Goal: Information Seeking & Learning: Learn about a topic

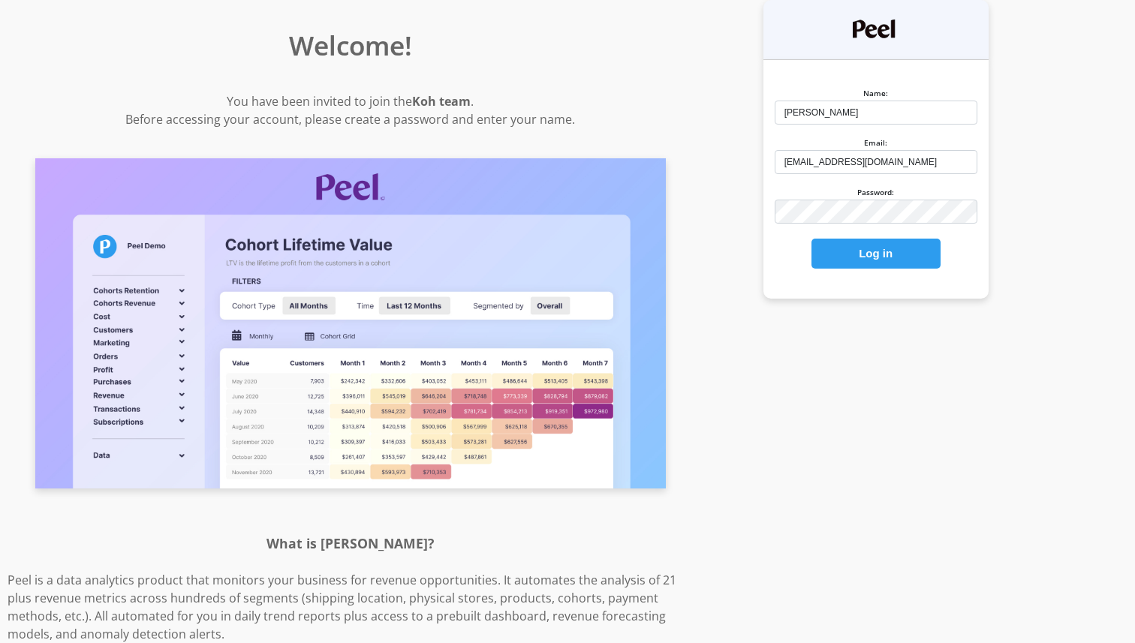
click at [876, 239] on button "Log in" at bounding box center [875, 254] width 129 height 30
click at [877, 251] on button "Log in" at bounding box center [875, 254] width 129 height 30
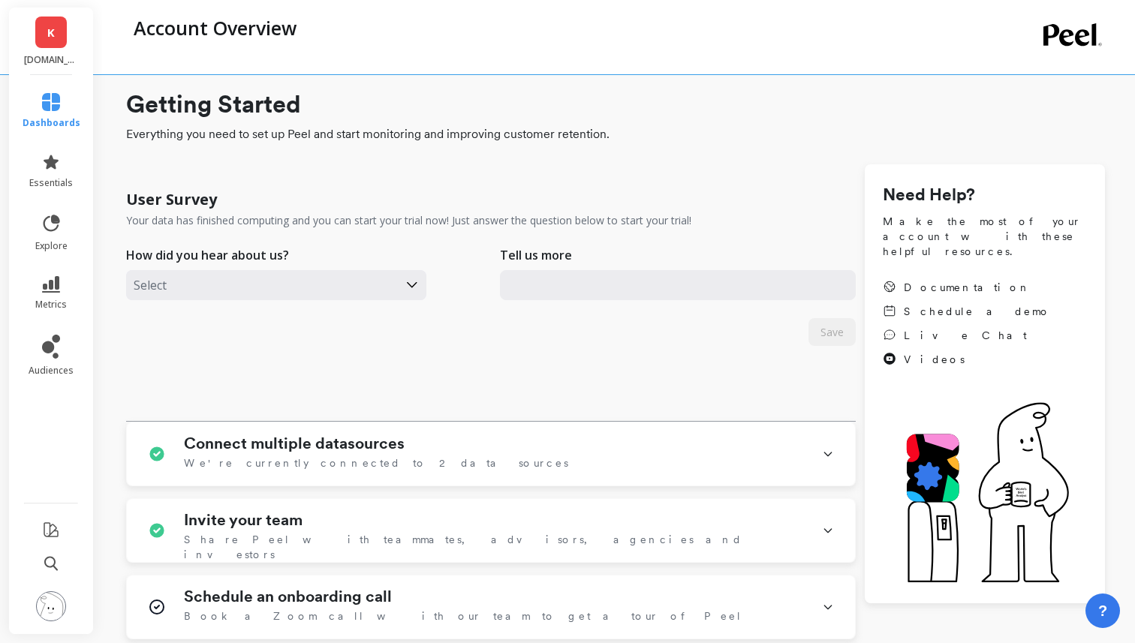
type input "[EMAIL_ADDRESS][DOMAIN_NAME]"
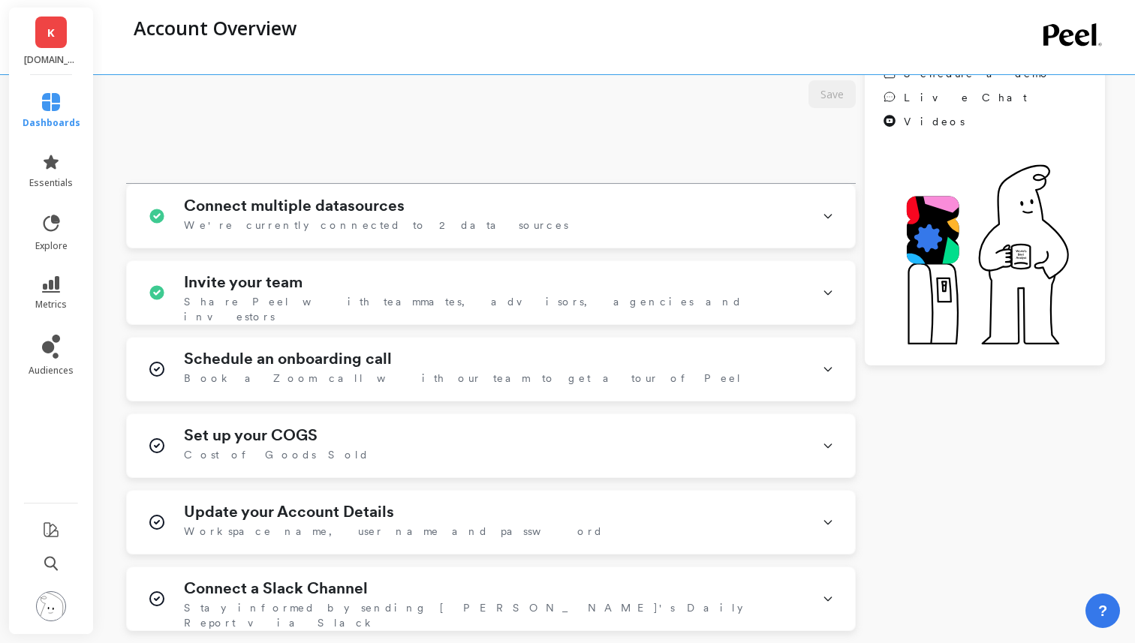
scroll to position [265, 0]
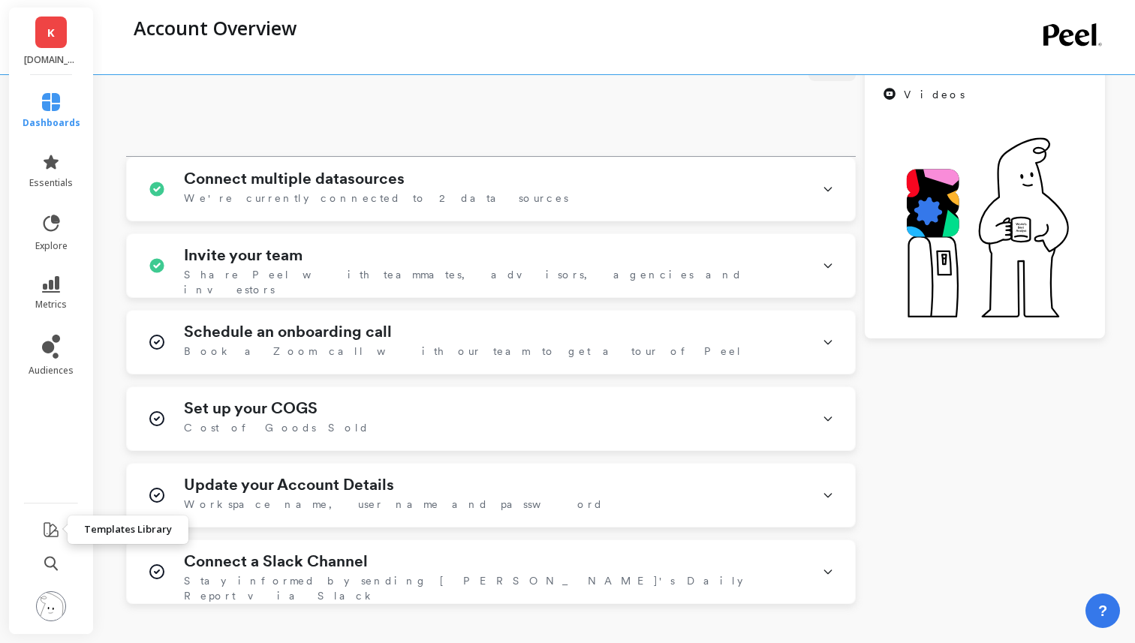
click at [42, 525] on icon at bounding box center [51, 530] width 18 height 18
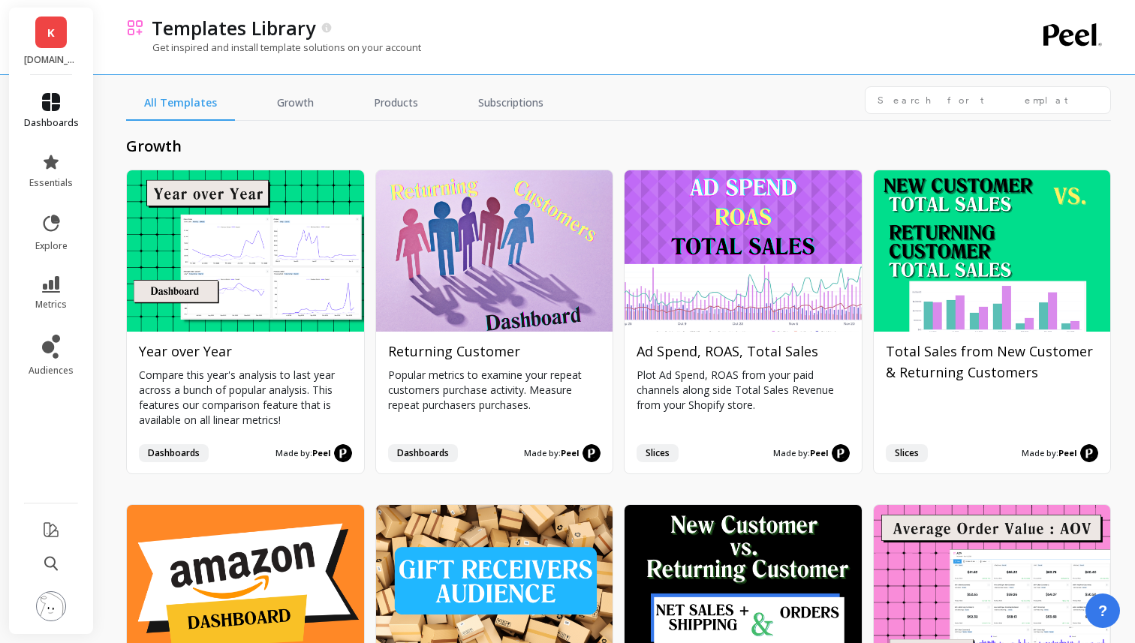
click at [42, 101] on icon at bounding box center [51, 102] width 18 height 18
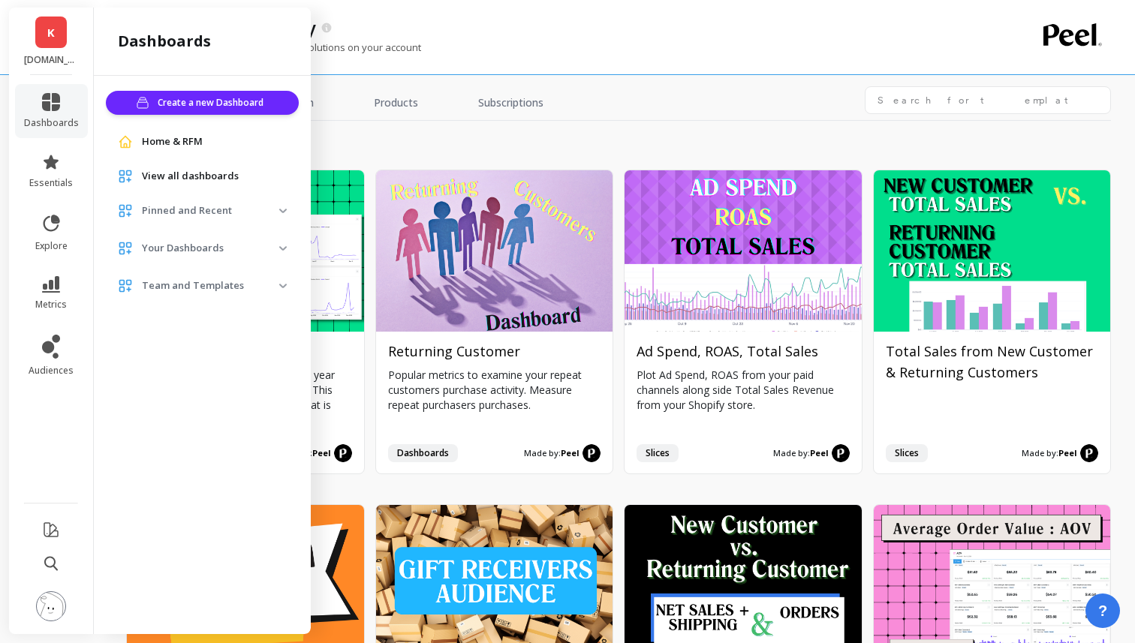
click at [281, 209] on img at bounding box center [283, 211] width 8 height 5
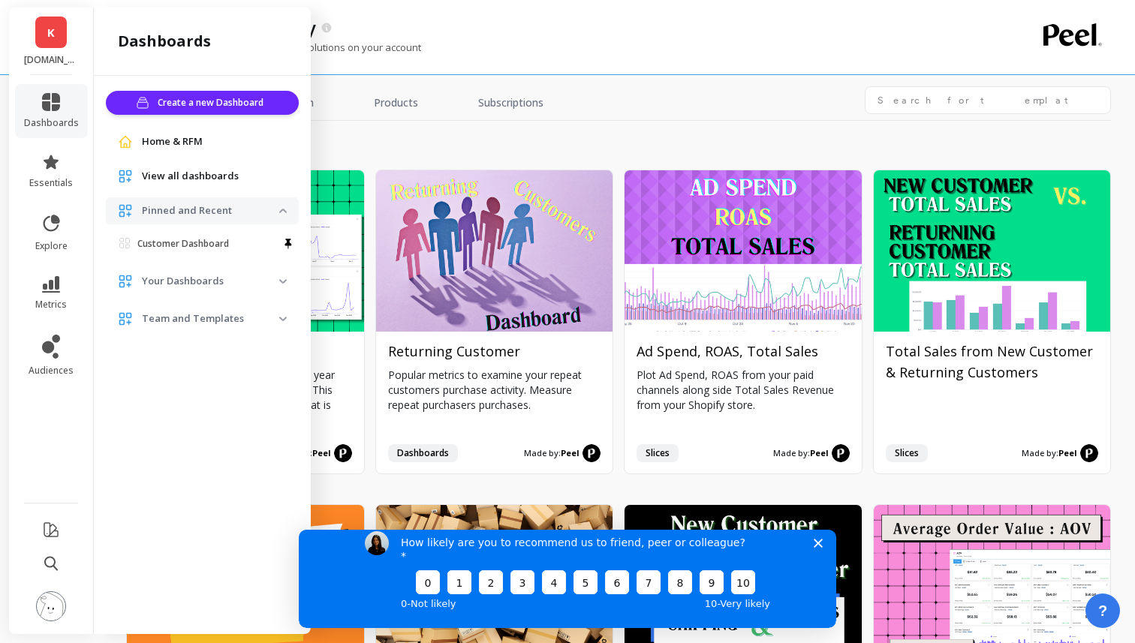
click at [284, 278] on span "Your Dashboards" at bounding box center [202, 281] width 193 height 27
click at [280, 324] on img at bounding box center [283, 325] width 8 height 5
click at [179, 149] on span "Home & RFM" at bounding box center [172, 141] width 61 height 15
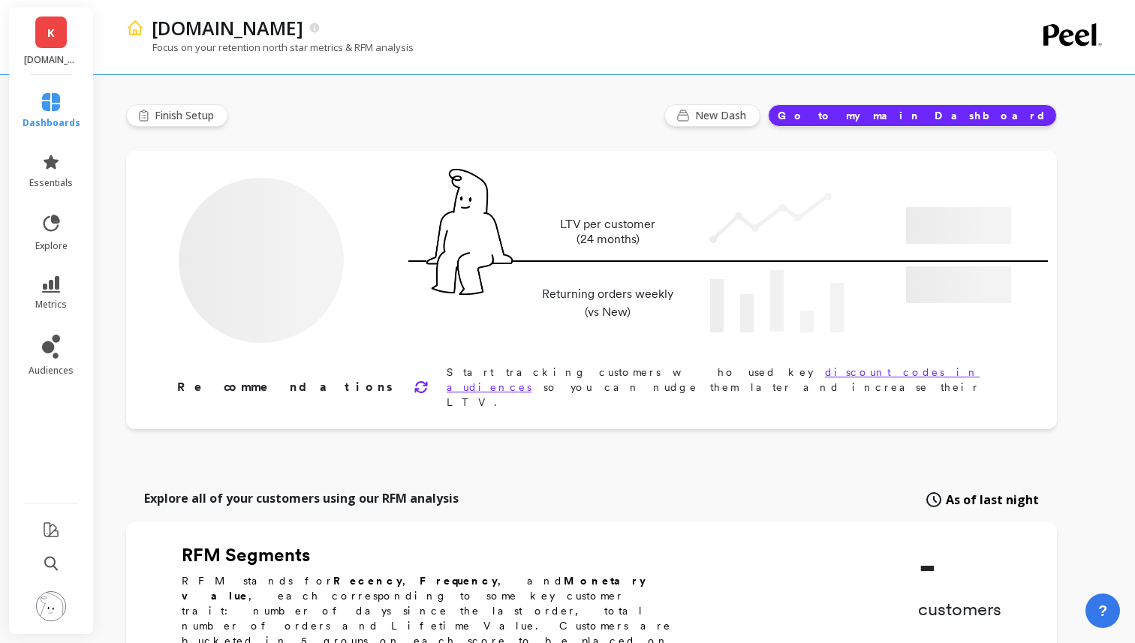
type input "Champions"
type input "61010"
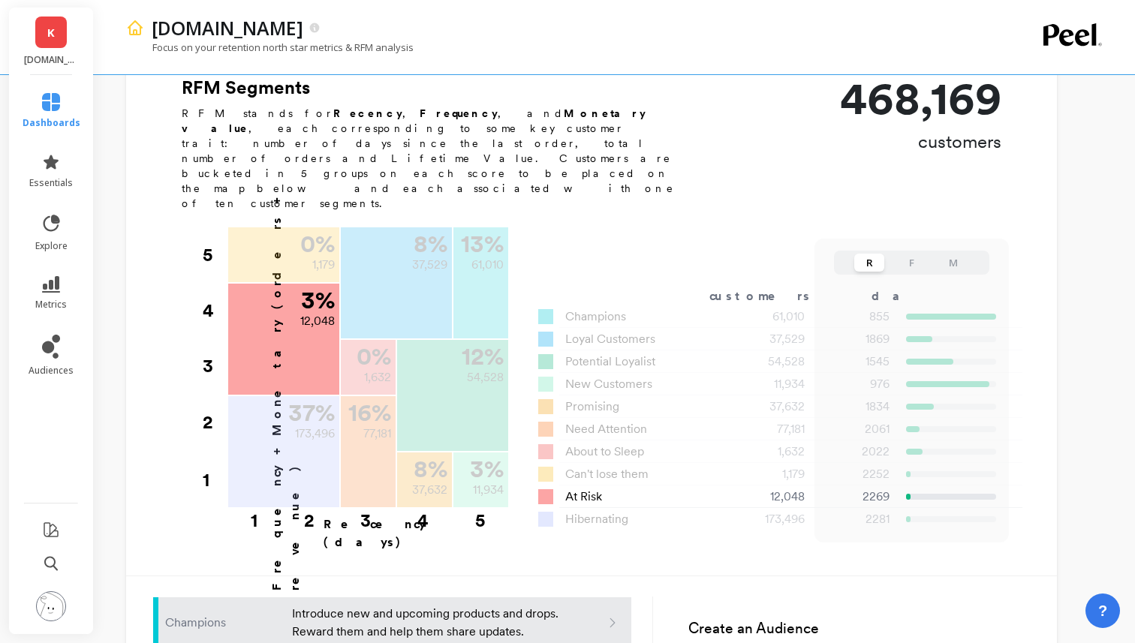
scroll to position [465, 0]
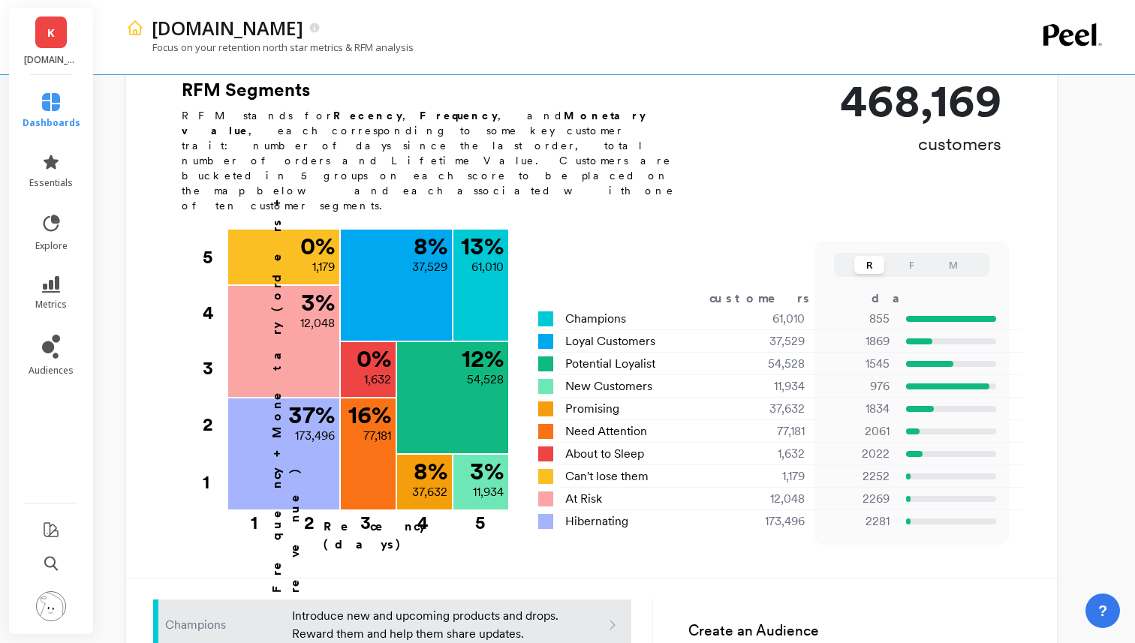
click at [907, 256] on button "F" at bounding box center [911, 265] width 30 height 18
click at [951, 256] on button "M" at bounding box center [953, 265] width 30 height 18
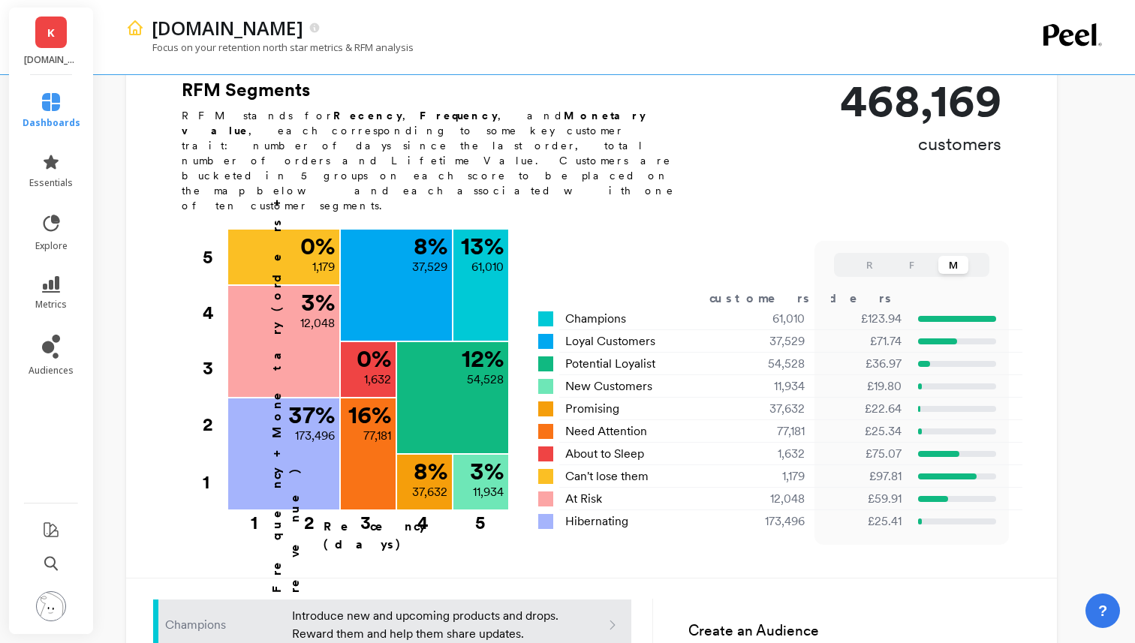
click at [874, 256] on button "R" at bounding box center [869, 265] width 30 height 18
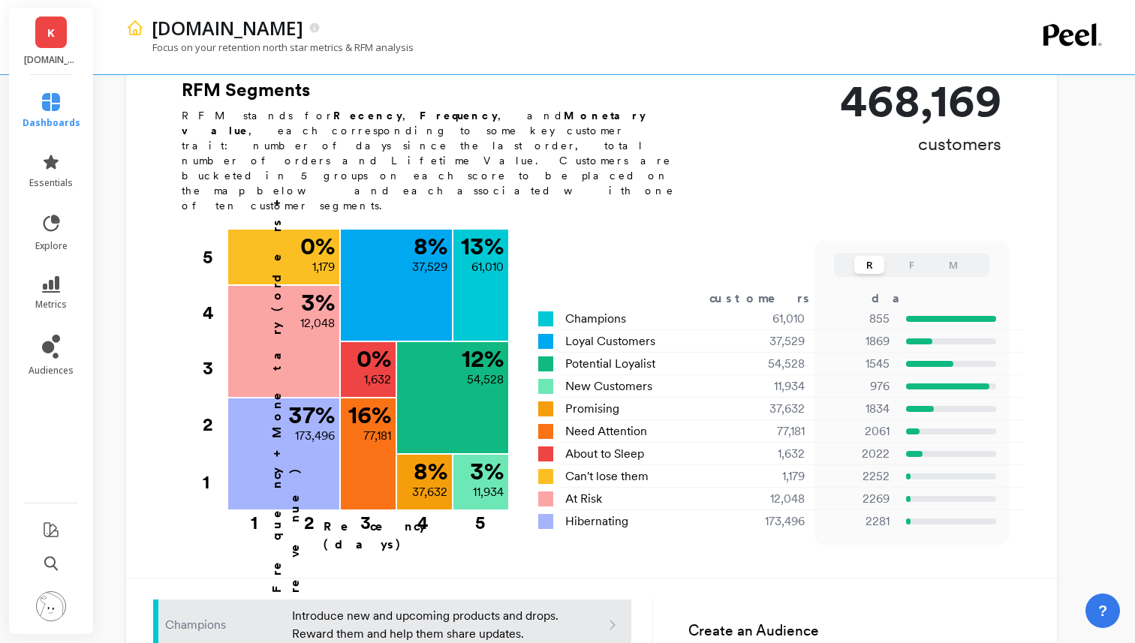
click at [732, 230] on div "Frequency + Monetary (orders + revenue) 5 4 3 2 1 13 % 61,010 Champions 855 day…" at bounding box center [586, 398] width 829 height 336
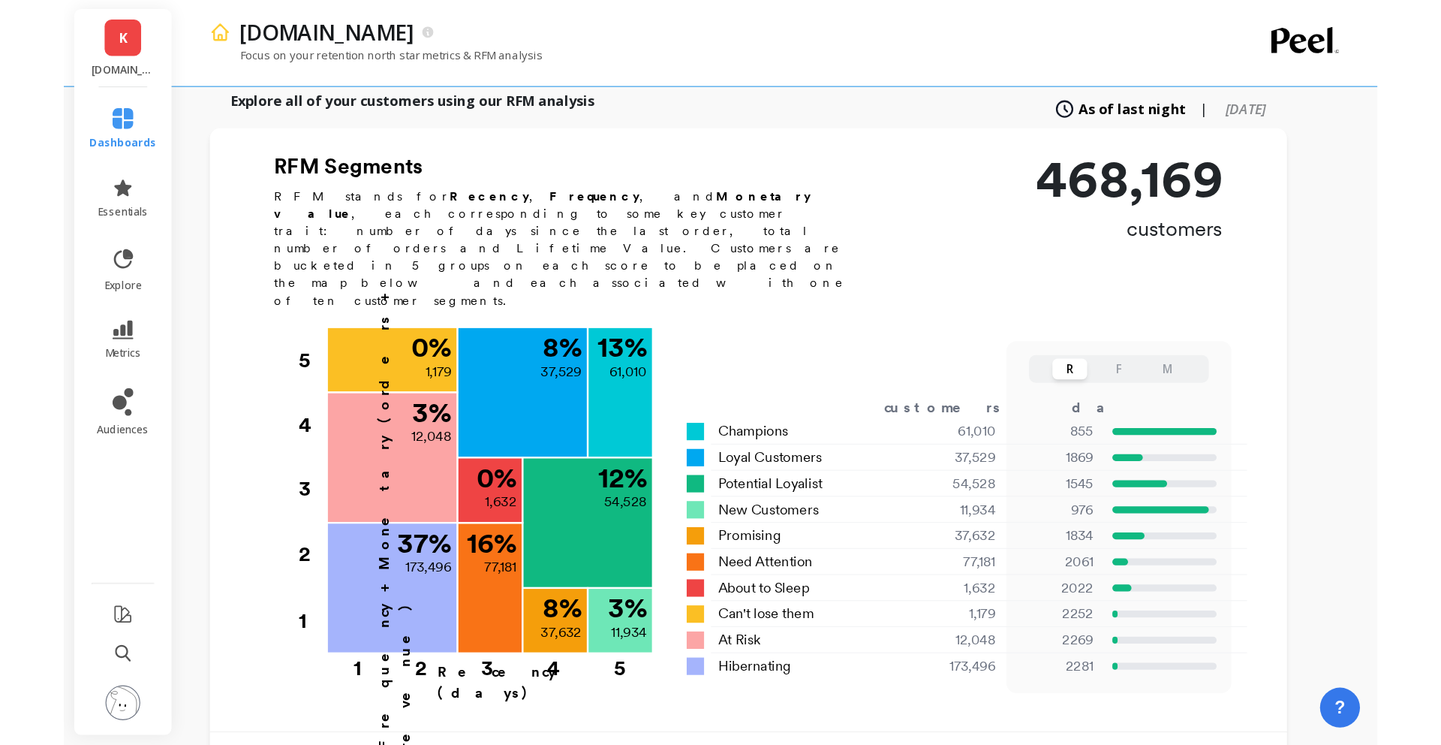
scroll to position [411, 0]
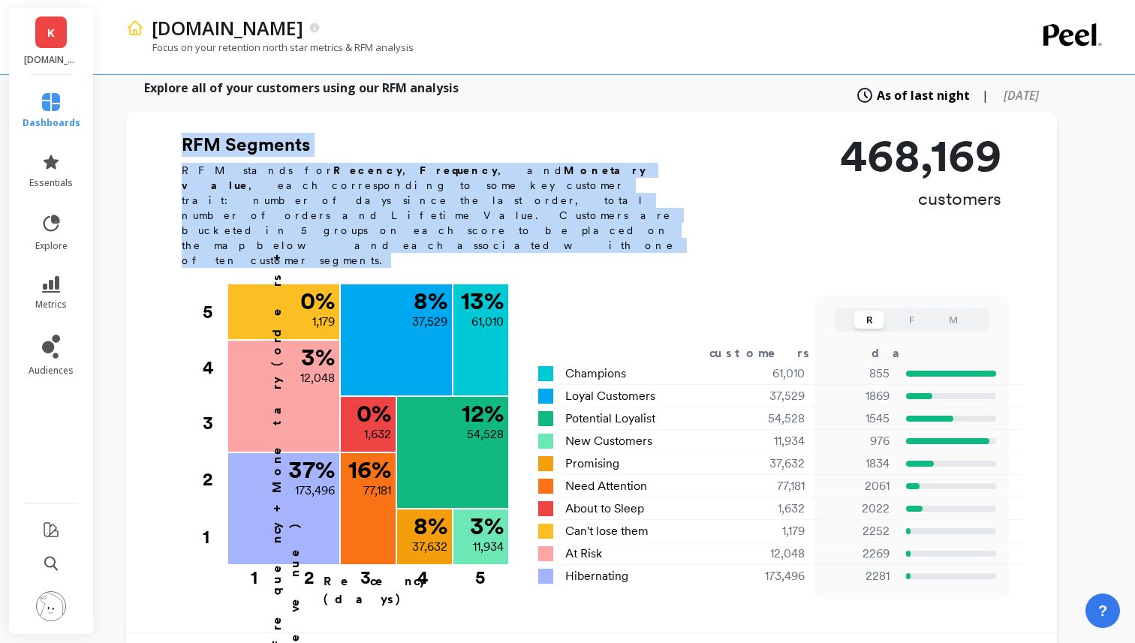
drag, startPoint x: 183, startPoint y: 118, endPoint x: 235, endPoint y: 188, distance: 86.9
click at [235, 188] on div "RFM Segments RFM stands for Recency , Frequency , and Monetary value , each cor…" at bounding box center [437, 206] width 510 height 146
click at [235, 188] on p "RFM stands for Recency , Frequency , and Monetary value , each corresponding to…" at bounding box center [437, 215] width 510 height 105
drag, startPoint x: 233, startPoint y: 188, endPoint x: 173, endPoint y: 118, distance: 92.1
click at [173, 133] on div "RFM Segments RFM stands for Recency , Frequency , and Monetary value , each cor…" at bounding box center [591, 377] width 931 height 488
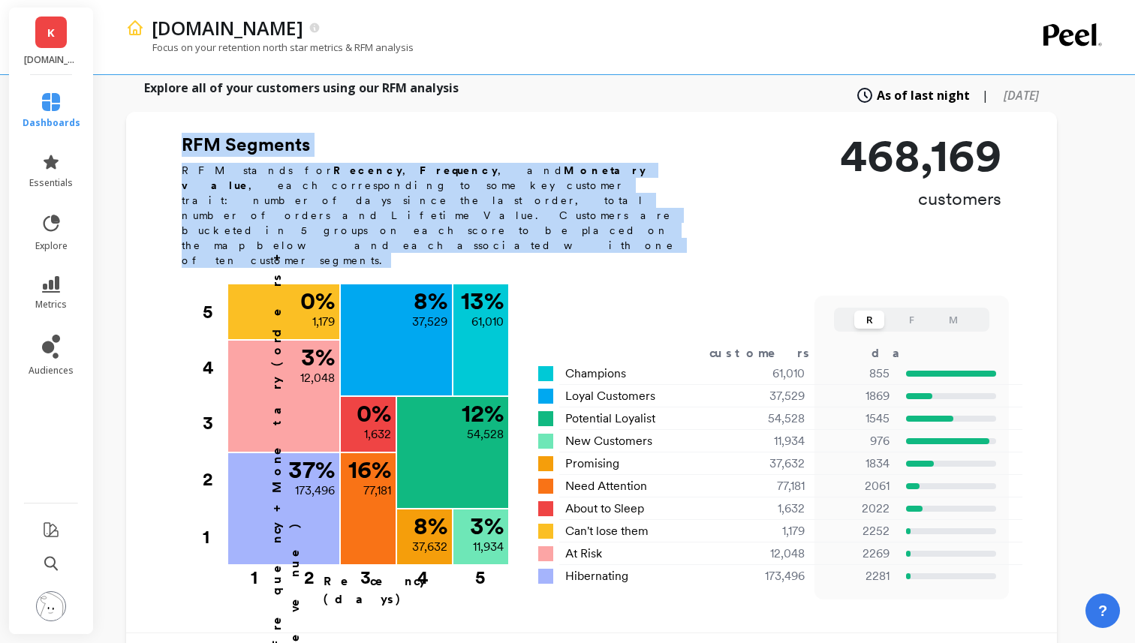
click at [173, 133] on div "RFM Segments RFM stands for Recency , Frequency , and Monetary value , each cor…" at bounding box center [591, 377] width 931 height 488
drag, startPoint x: 181, startPoint y: 111, endPoint x: 233, endPoint y: 185, distance: 90.4
click at [233, 185] on div "RFM Segments RFM stands for Recency , Frequency , and Monetary value , each cor…" at bounding box center [437, 206] width 510 height 146
click at [233, 185] on p "RFM stands for Recency , Frequency , and Monetary value , each corresponding to…" at bounding box center [437, 215] width 510 height 105
drag, startPoint x: 233, startPoint y: 187, endPoint x: 173, endPoint y: 112, distance: 96.6
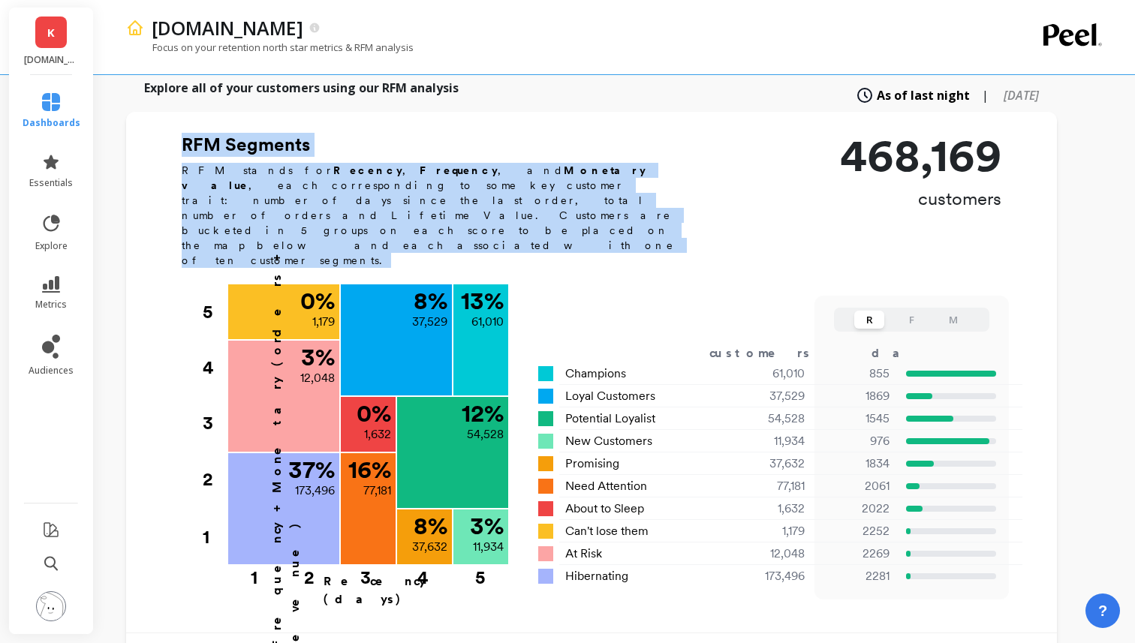
click at [173, 133] on div "RFM Segments RFM stands for Recency , Frequency , and Monetary value , each cor…" at bounding box center [591, 377] width 931 height 488
drag, startPoint x: 180, startPoint y: 114, endPoint x: 237, endPoint y: 185, distance: 90.7
click at [237, 185] on div "RFM Segments RFM stands for Recency , Frequency , and Monetary value , each cor…" at bounding box center [591, 377] width 931 height 488
click at [237, 185] on p "RFM stands for Recency , Frequency , and Monetary value , each corresponding to…" at bounding box center [437, 215] width 510 height 105
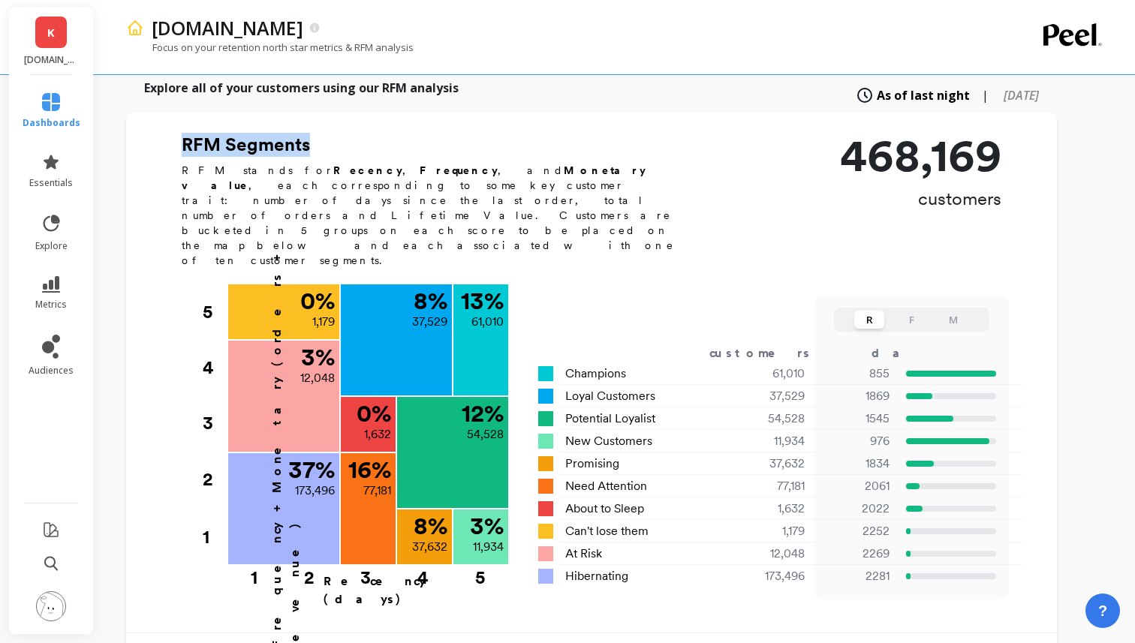
drag, startPoint x: 183, startPoint y: 119, endPoint x: 309, endPoint y: 119, distance: 126.1
click at [309, 133] on h2 "RFM Segments" at bounding box center [437, 145] width 510 height 24
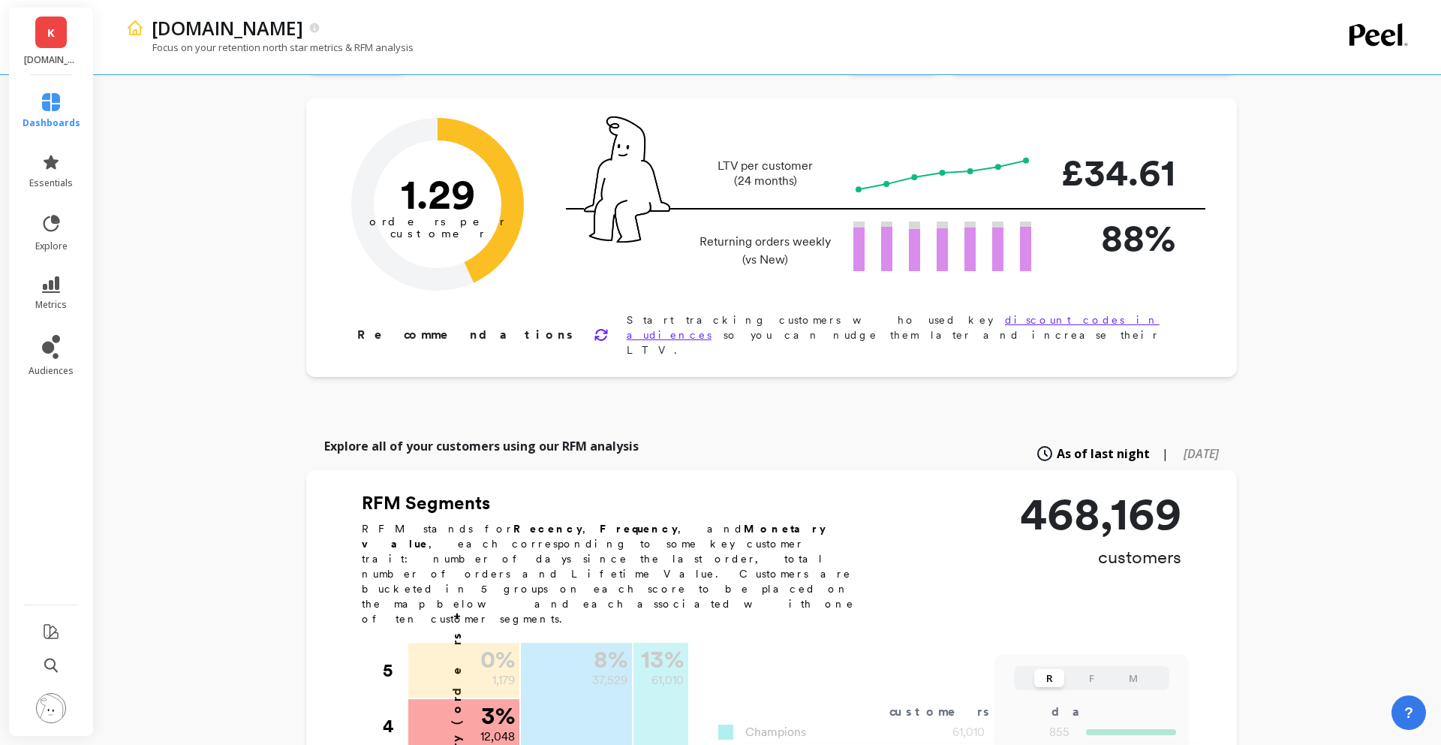
scroll to position [0, 0]
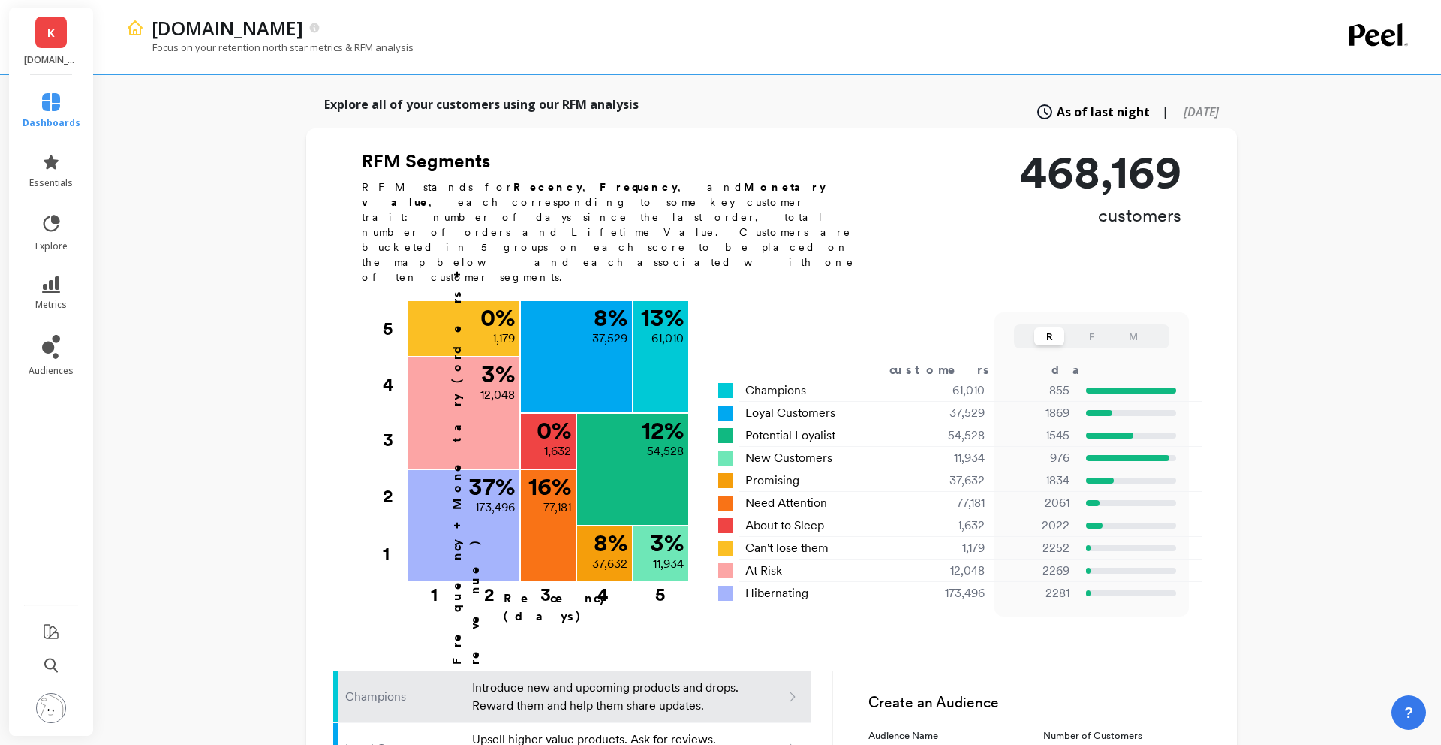
scroll to position [383, 0]
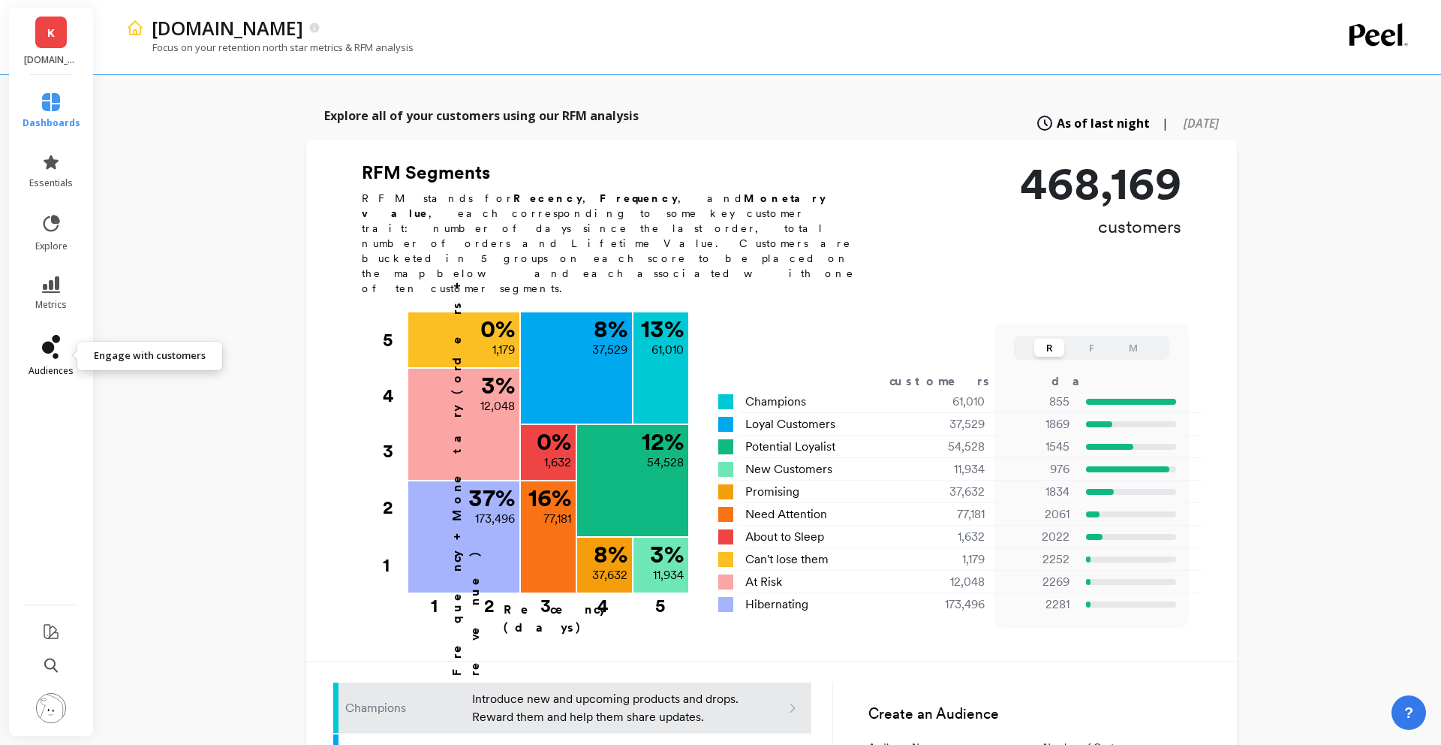
click at [50, 369] on span "audiences" at bounding box center [51, 371] width 45 height 12
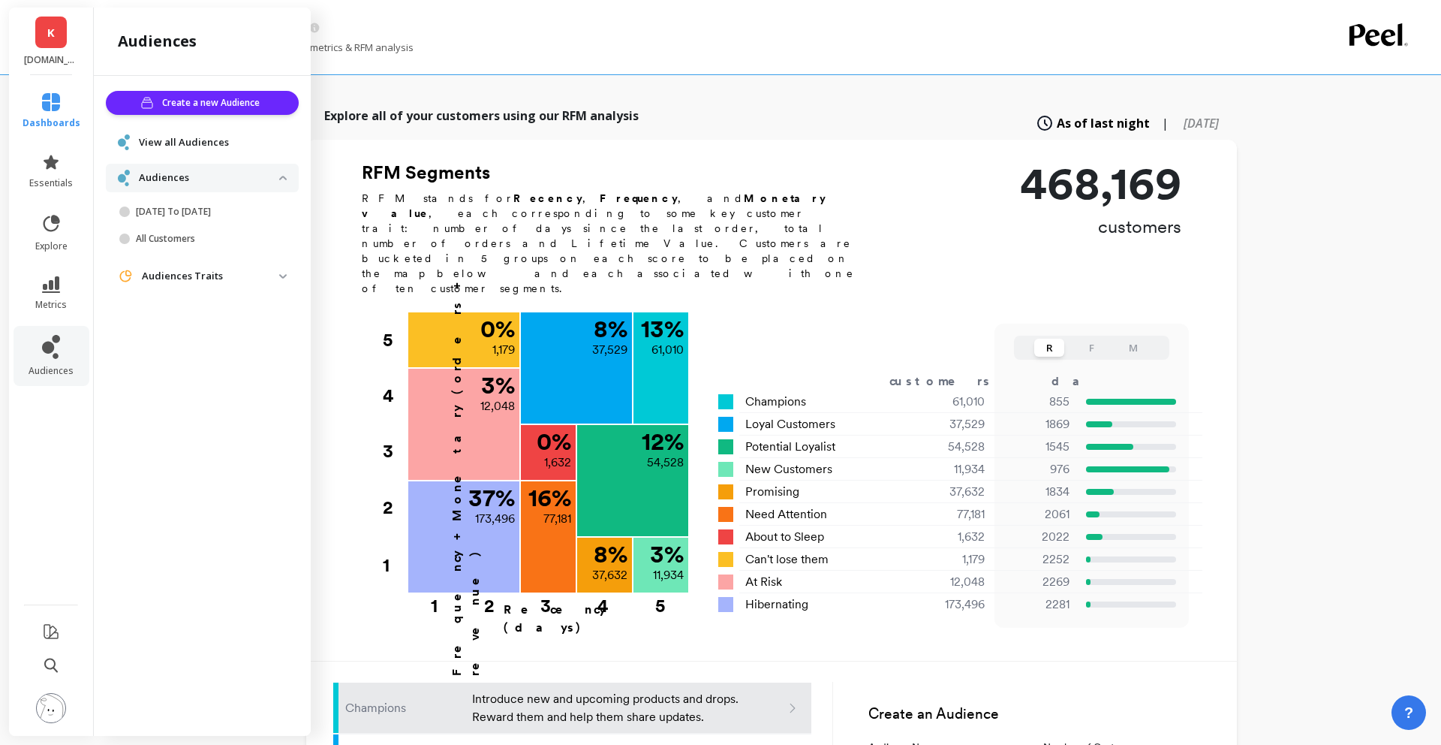
click at [176, 177] on p "Audiences" at bounding box center [209, 177] width 140 height 15
click at [290, 178] on span "Audiences" at bounding box center [202, 178] width 193 height 28
click at [197, 148] on span "View all Audiences" at bounding box center [184, 142] width 90 height 15
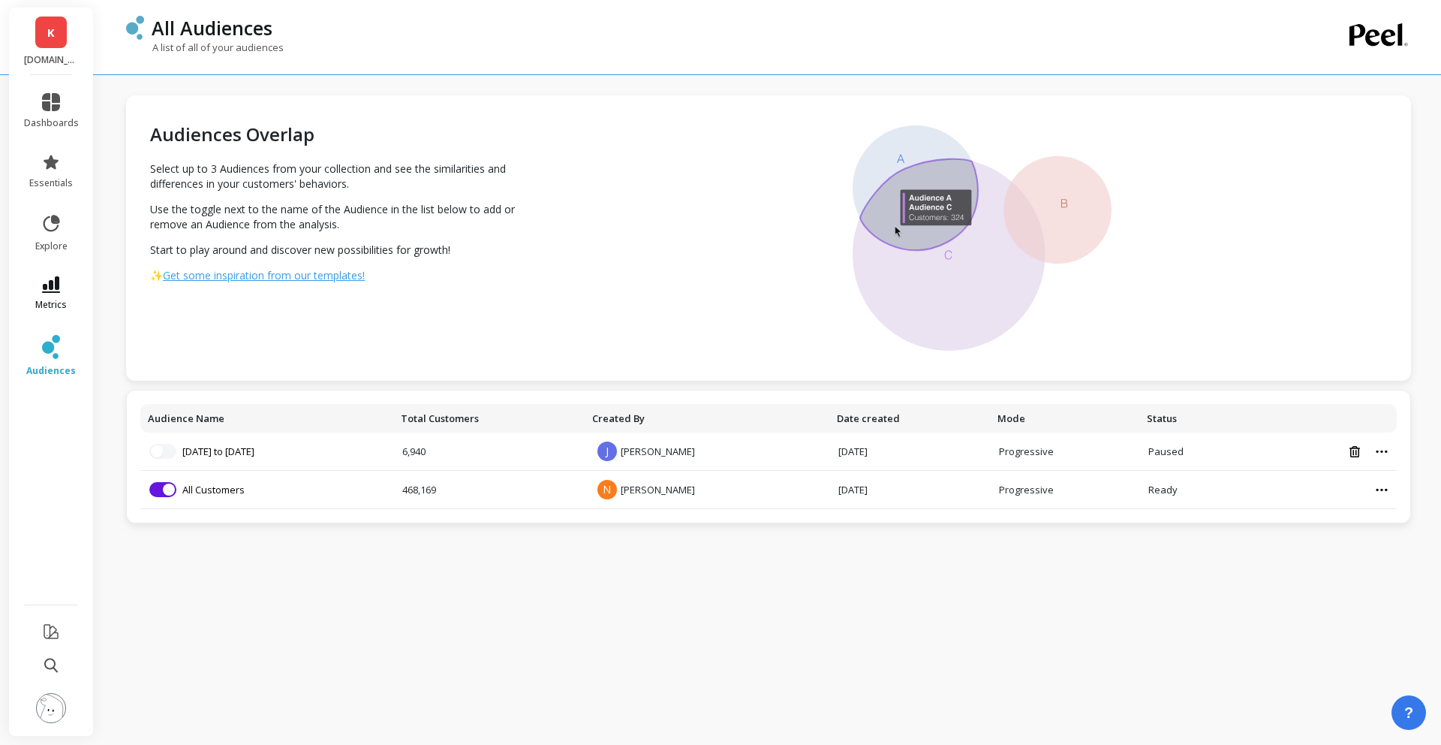
click at [62, 299] on span "metrics" at bounding box center [51, 305] width 32 height 12
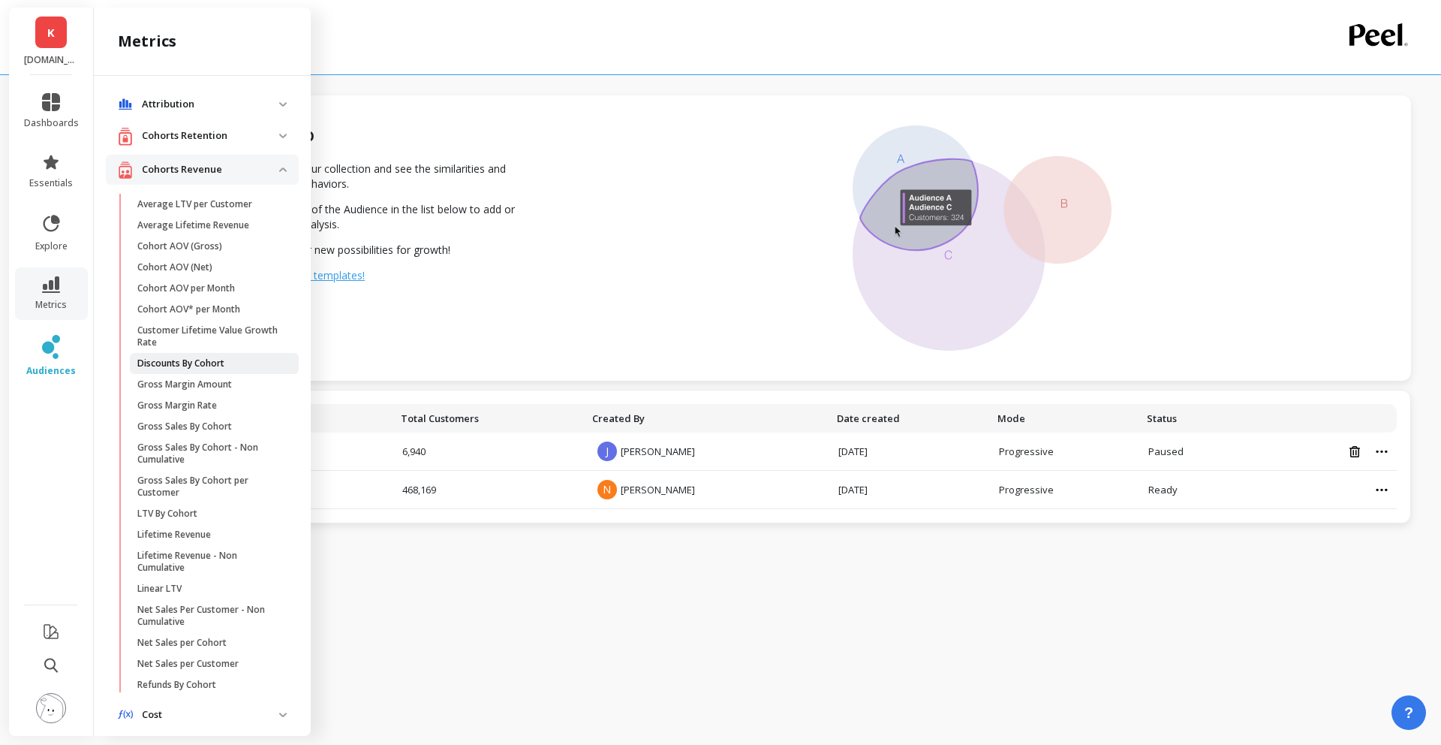
click at [198, 359] on p "Discounts By Cohort" at bounding box center [180, 363] width 87 height 12
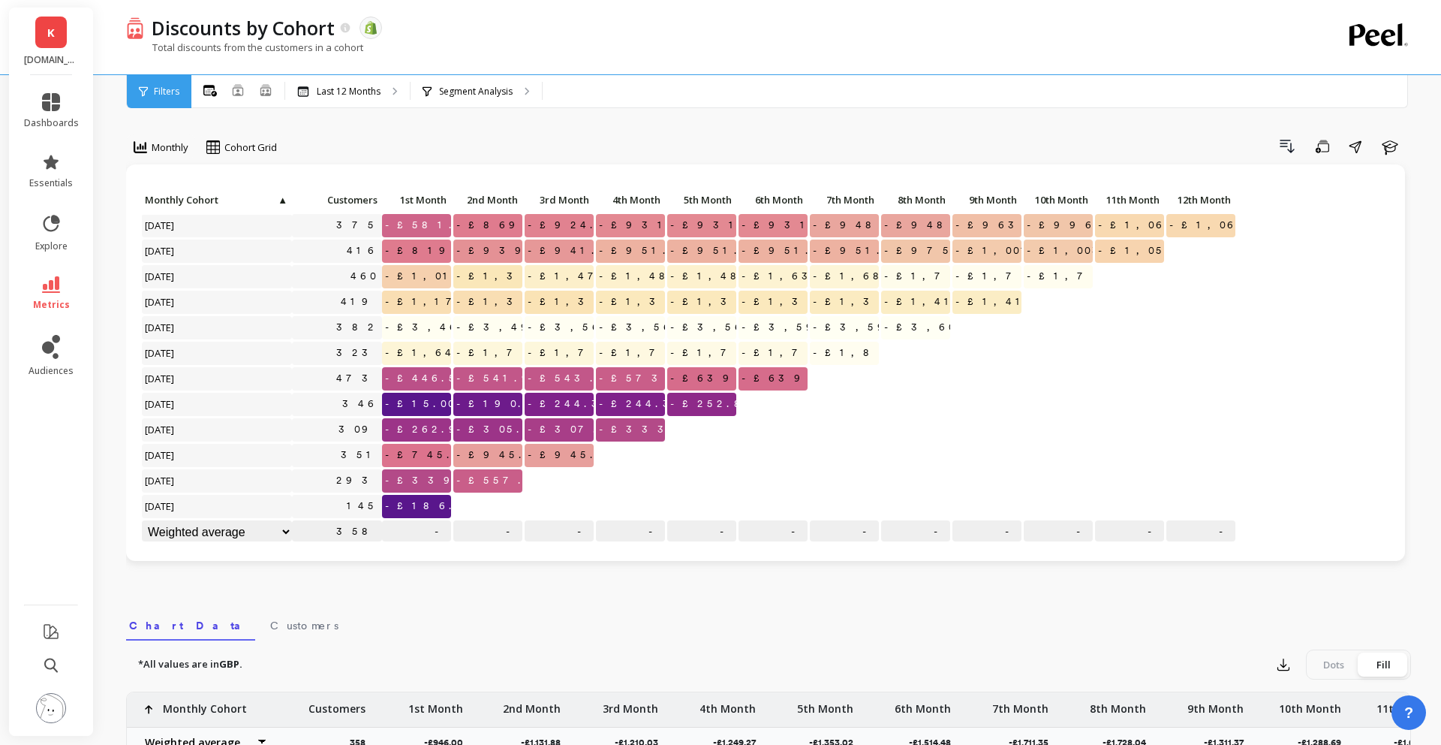
click at [534, 17] on div "Discounts by Cohort The data you are viewing comes from: Shopify" at bounding box center [716, 28] width 1144 height 26
click at [408, 223] on span "-£581.55" at bounding box center [431, 225] width 98 height 23
click at [439, 223] on span "-£581.55" at bounding box center [431, 225] width 98 height 23
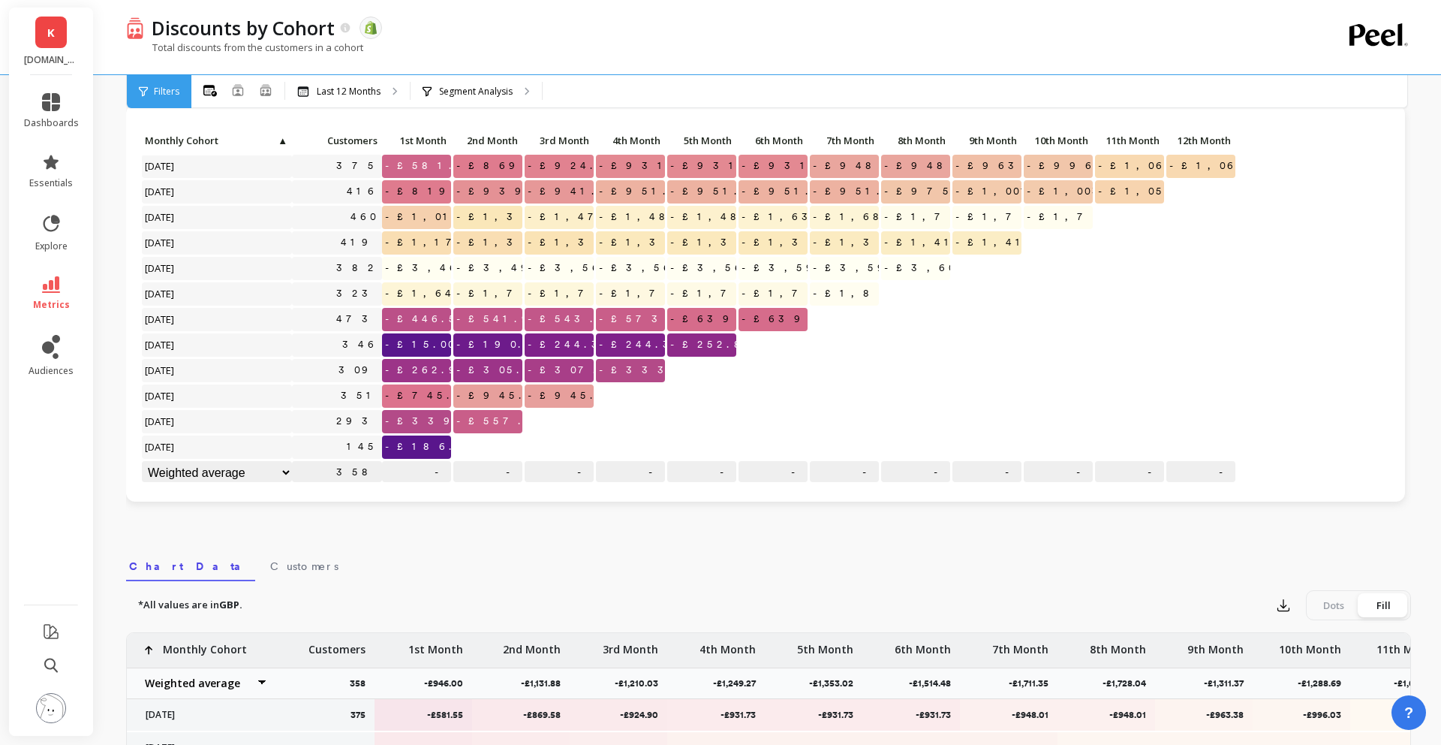
scroll to position [0, 0]
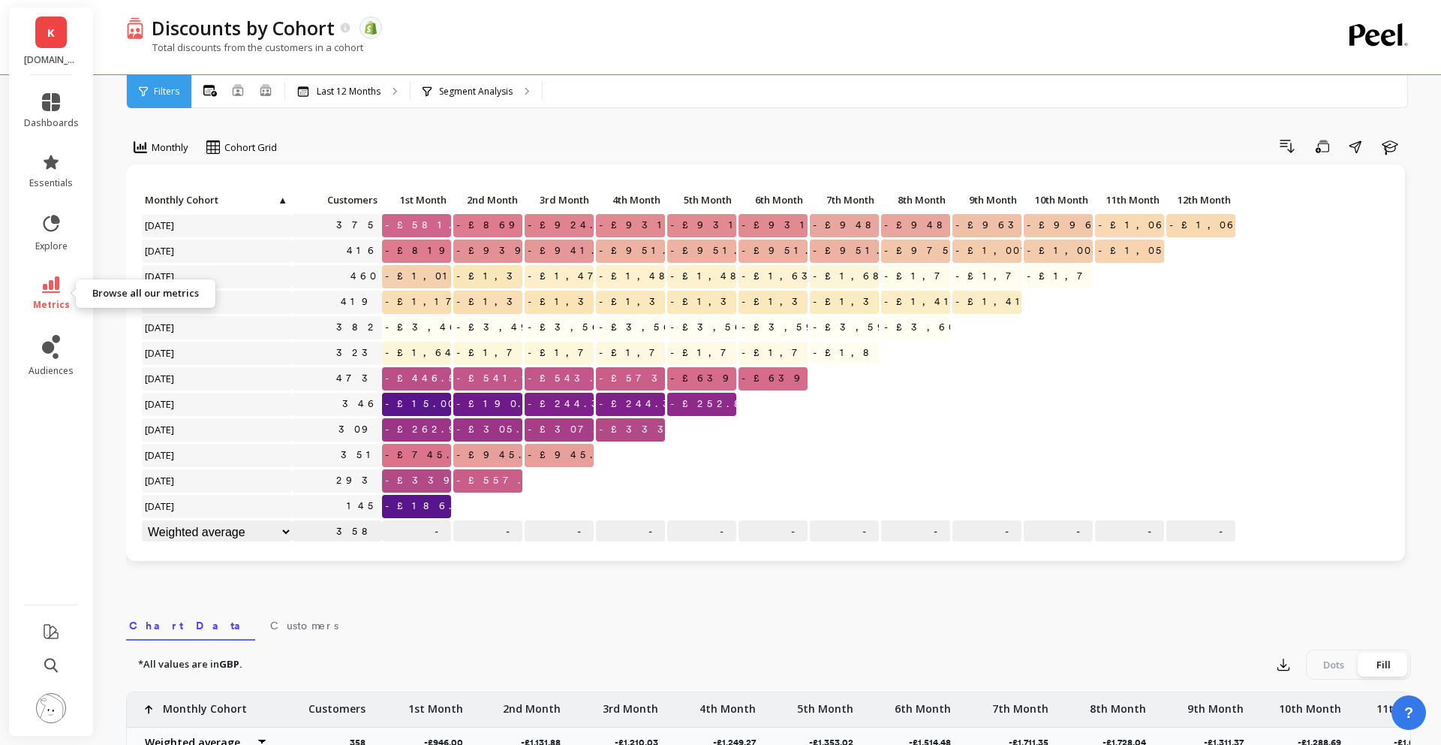
click at [31, 276] on link "metrics" at bounding box center [51, 293] width 55 height 35
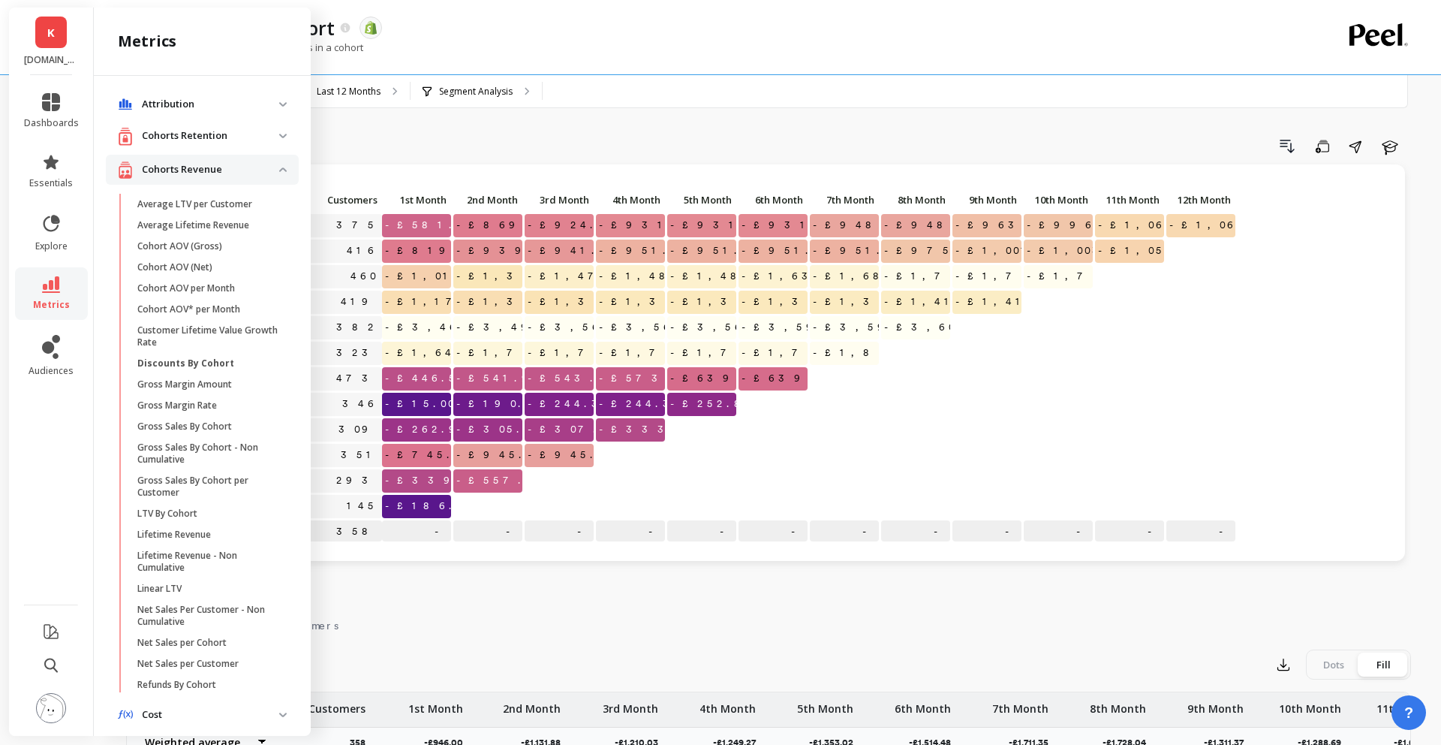
click at [279, 173] on revenue "Cohorts Revenue" at bounding box center [202, 170] width 193 height 31
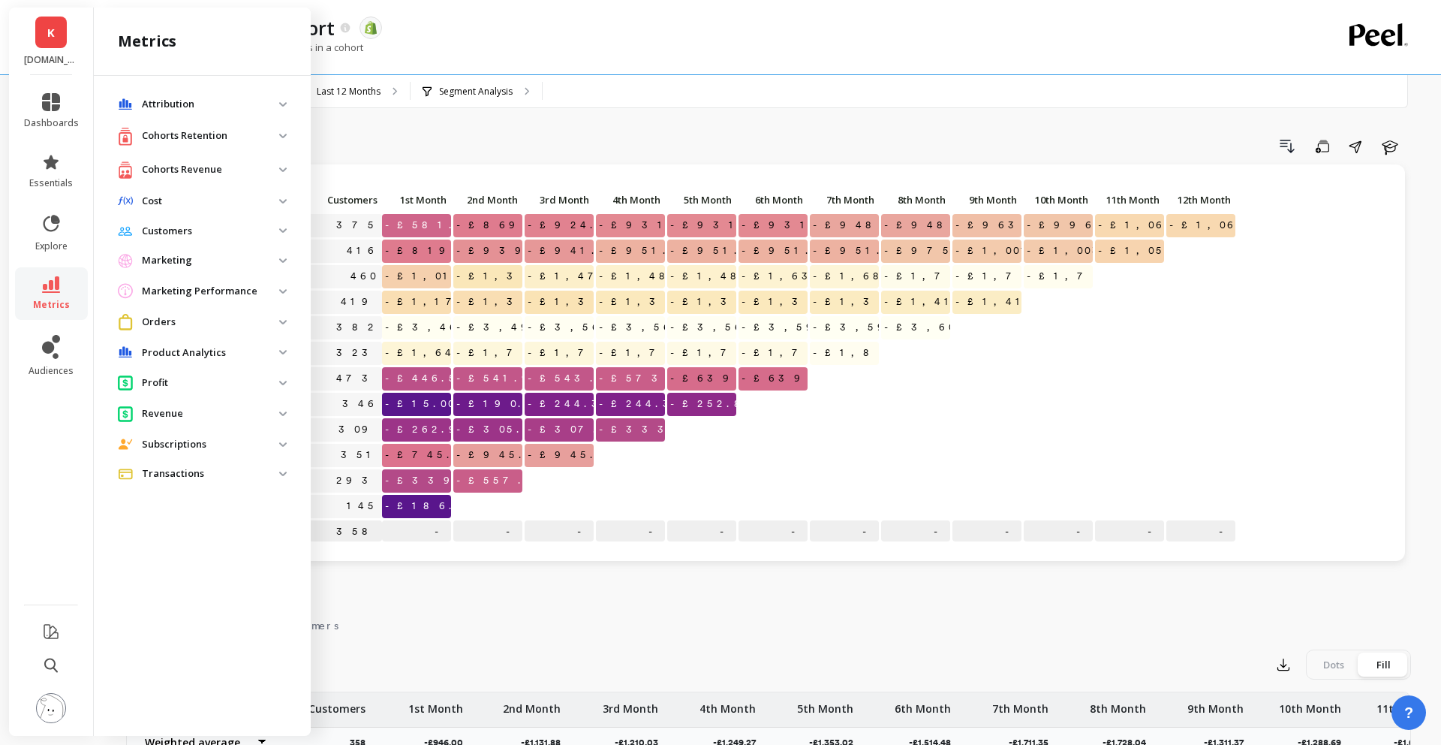
click at [281, 143] on retention "Cohorts Retention" at bounding box center [202, 136] width 193 height 31
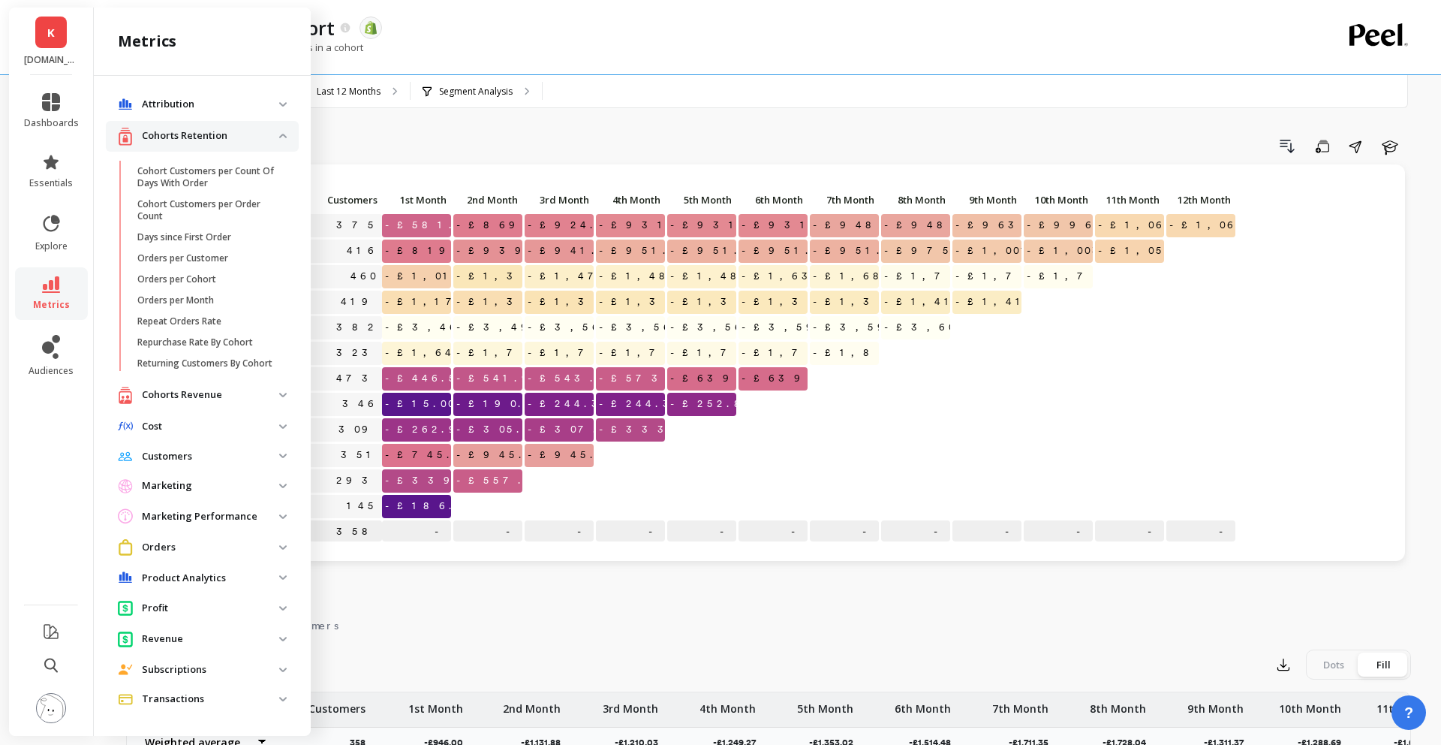
click at [281, 143] on retention "Cohorts Retention" at bounding box center [202, 136] width 193 height 31
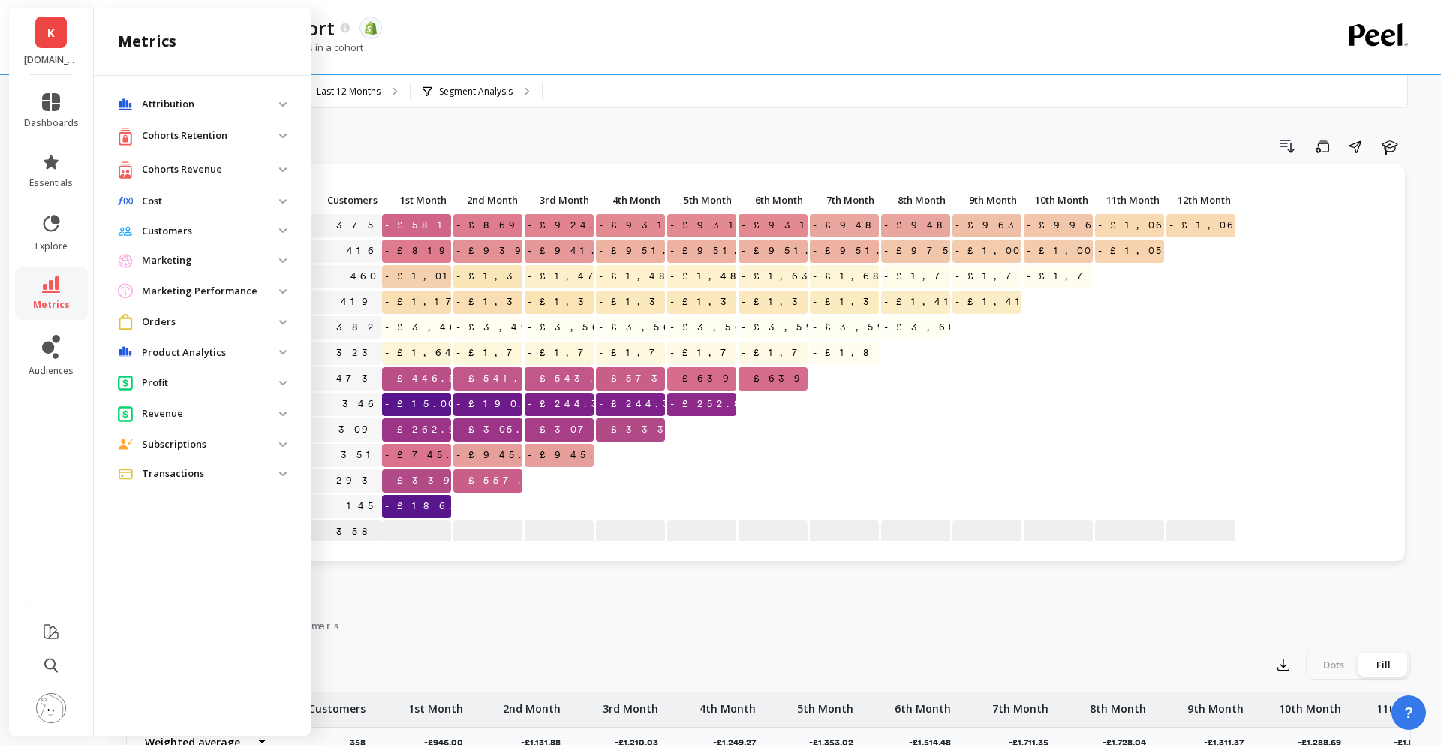
click at [280, 236] on span "Customers" at bounding box center [202, 231] width 193 height 27
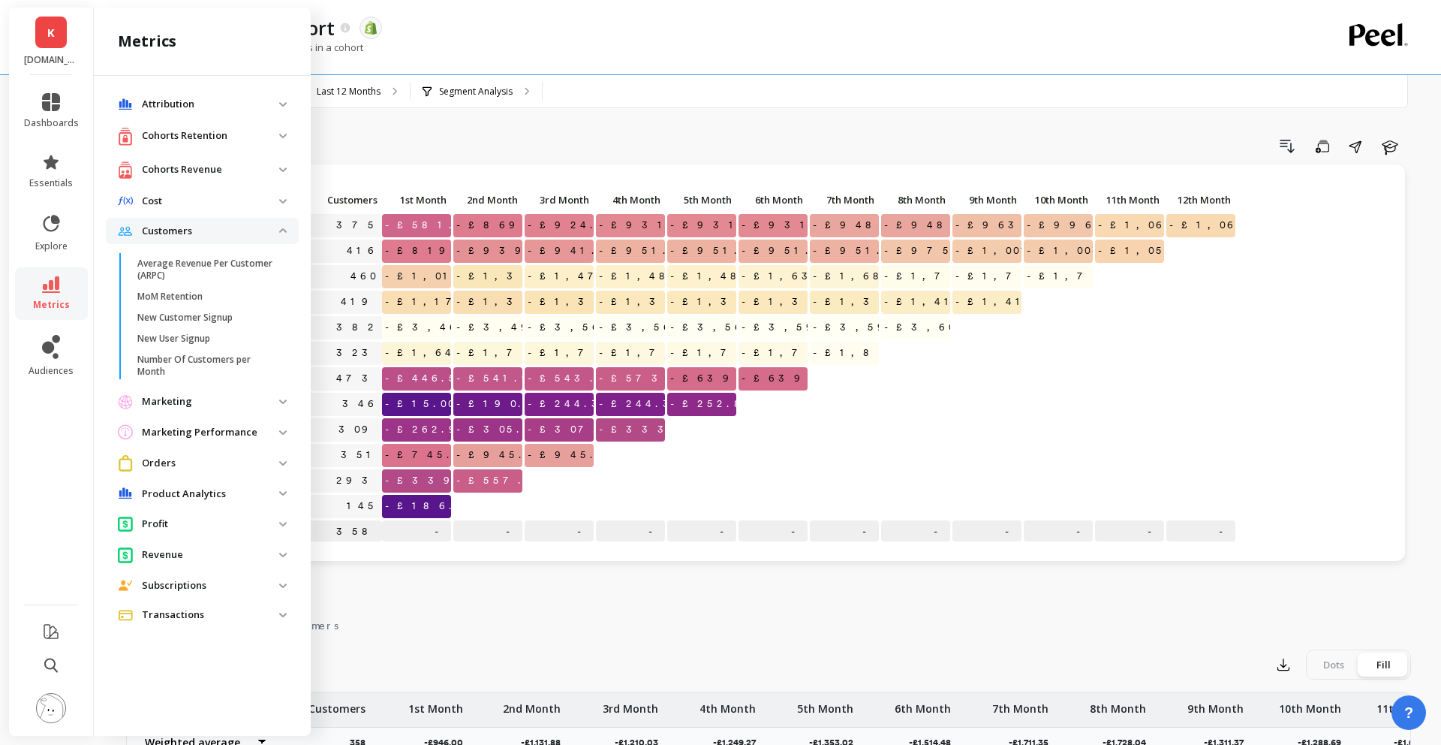
click at [280, 236] on span "Customers" at bounding box center [202, 231] width 193 height 27
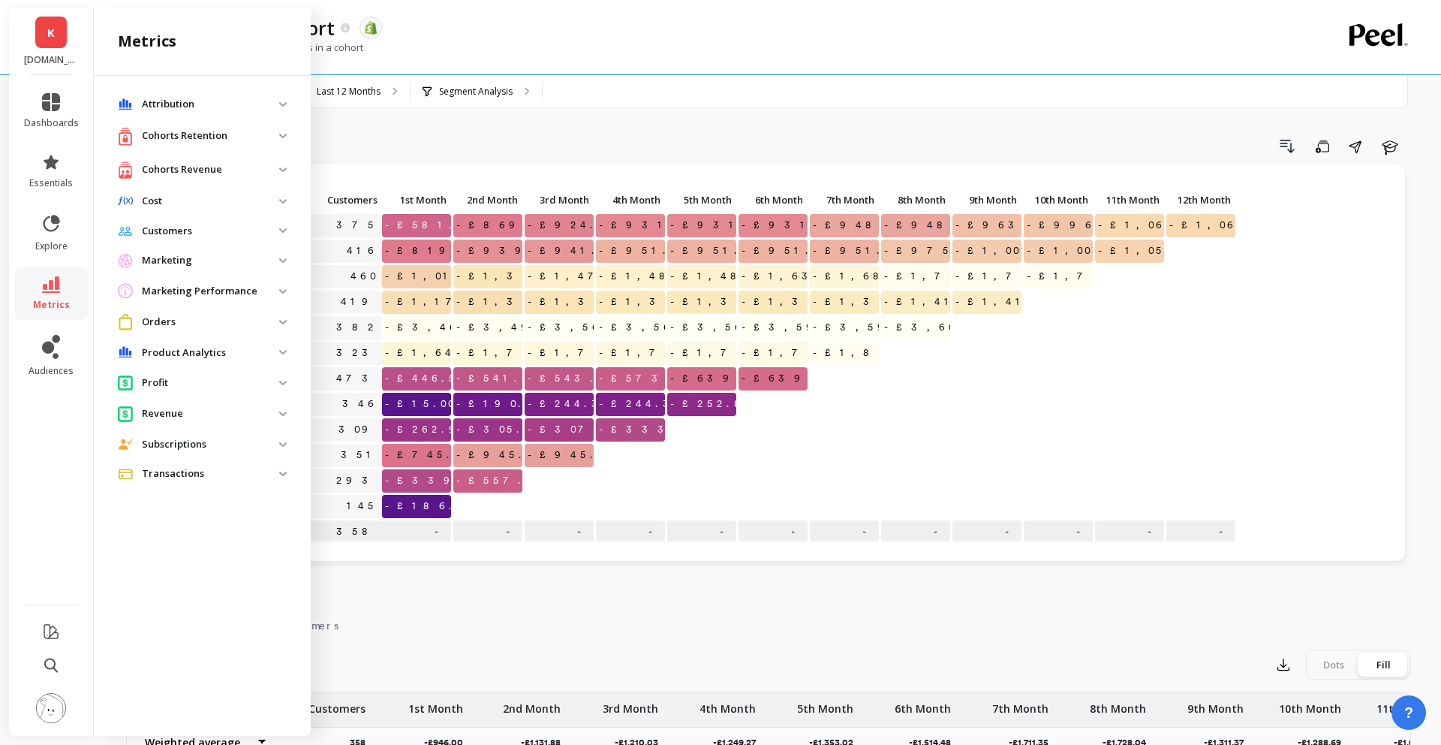
click at [279, 262] on img at bounding box center [283, 260] width 8 height 5
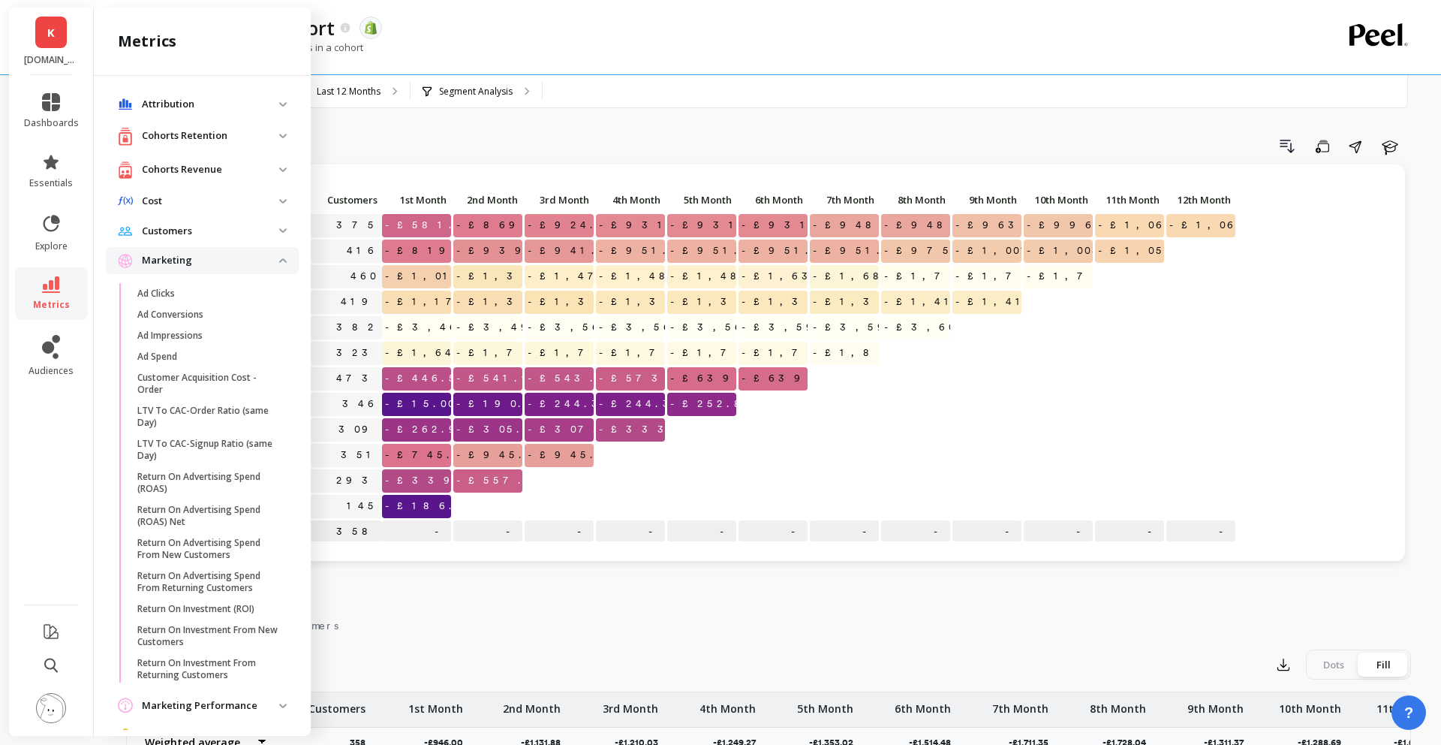
click at [284, 260] on img at bounding box center [283, 260] width 8 height 5
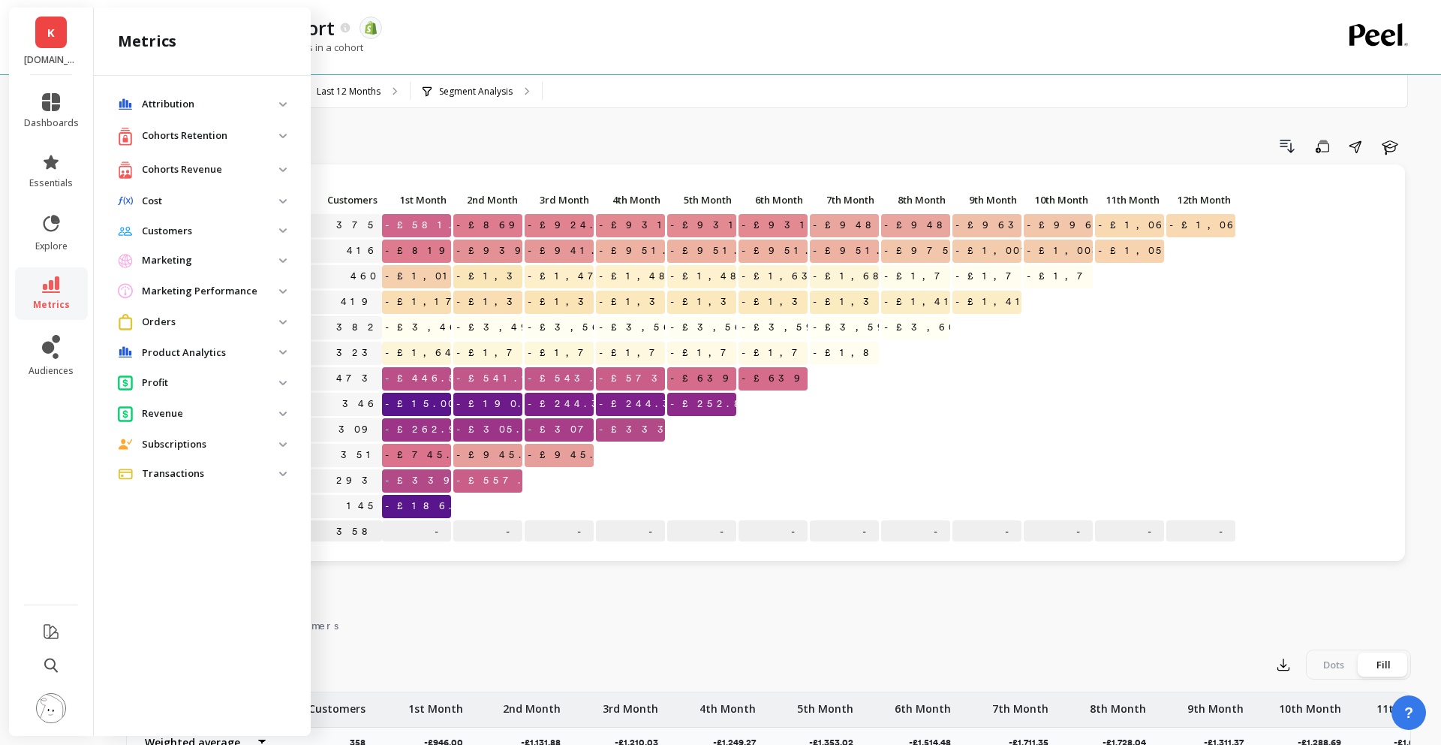
click at [284, 386] on span "Profit" at bounding box center [202, 383] width 193 height 28
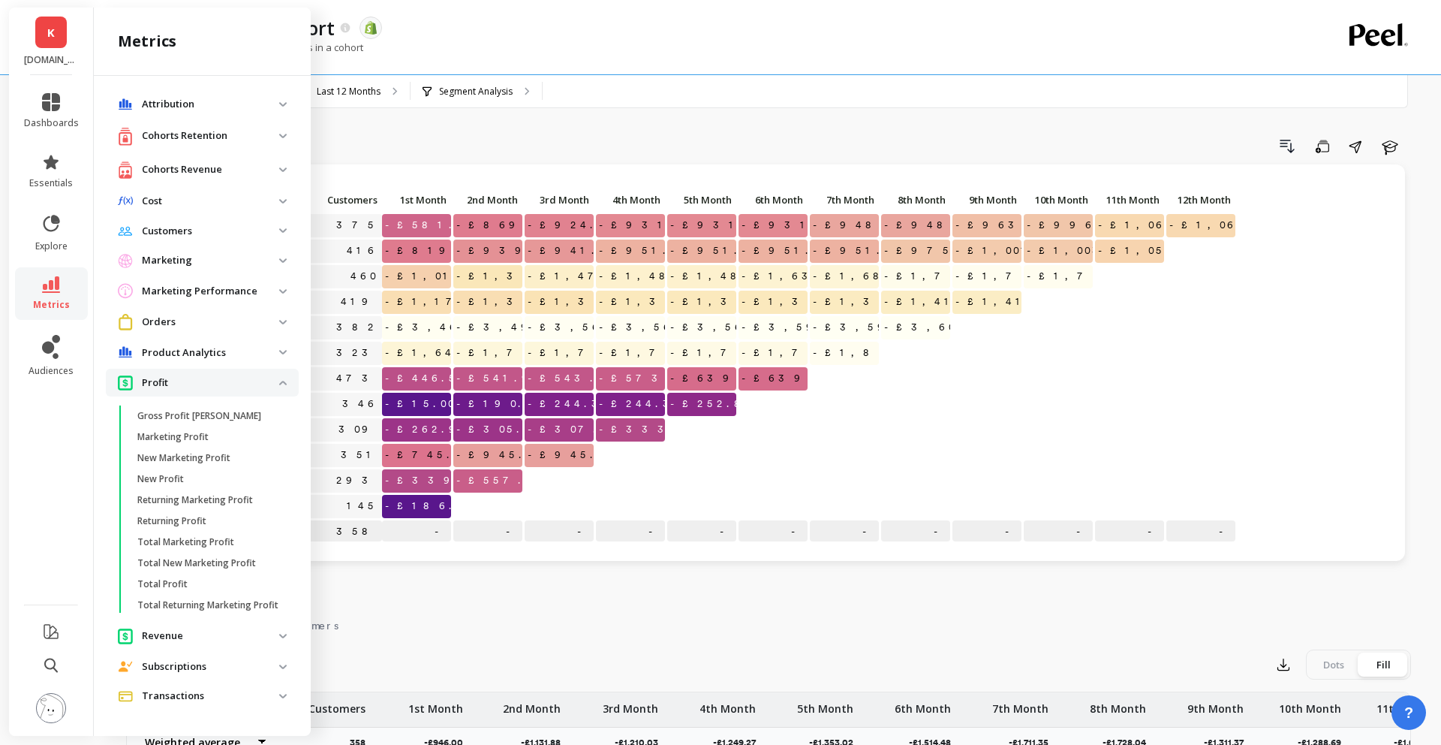
click at [284, 386] on span "Profit" at bounding box center [202, 383] width 193 height 28
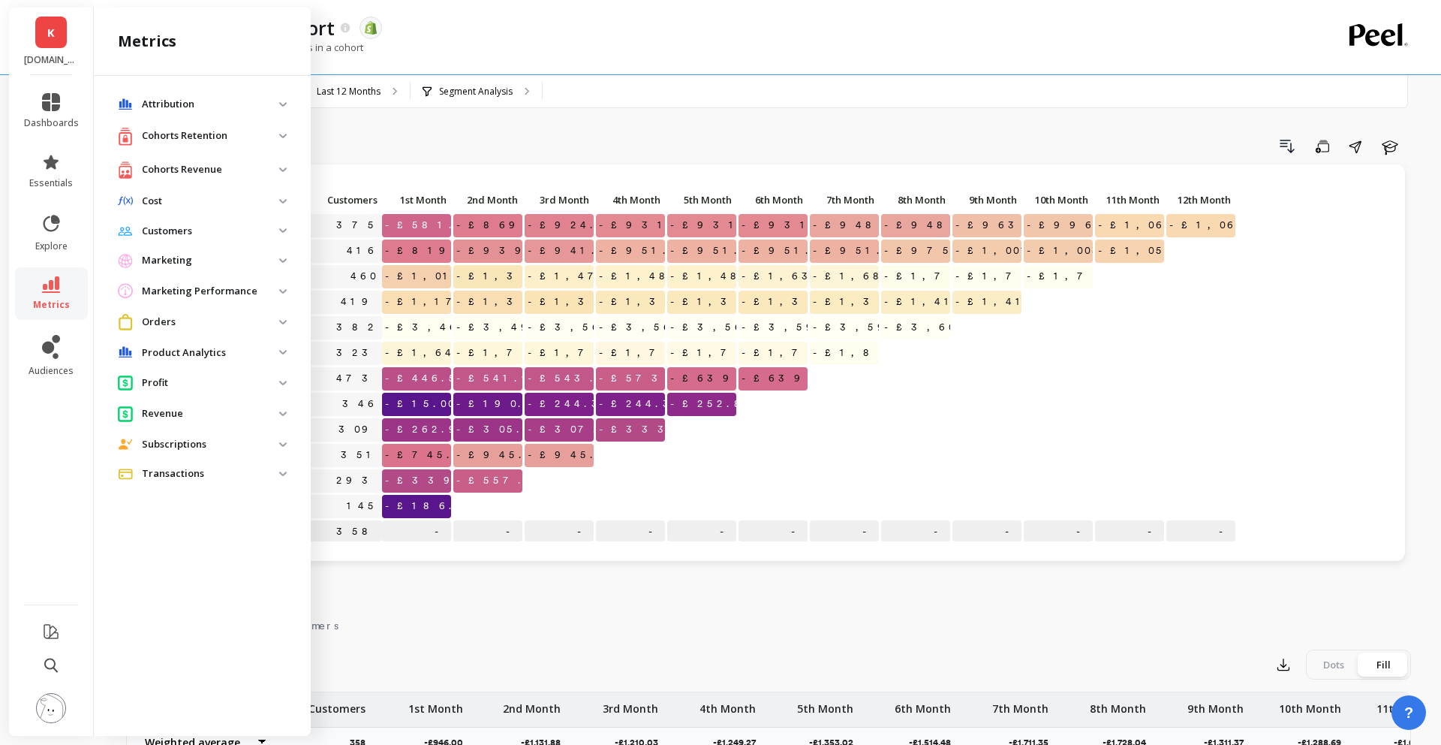
click at [284, 414] on img at bounding box center [283, 413] width 8 height 5
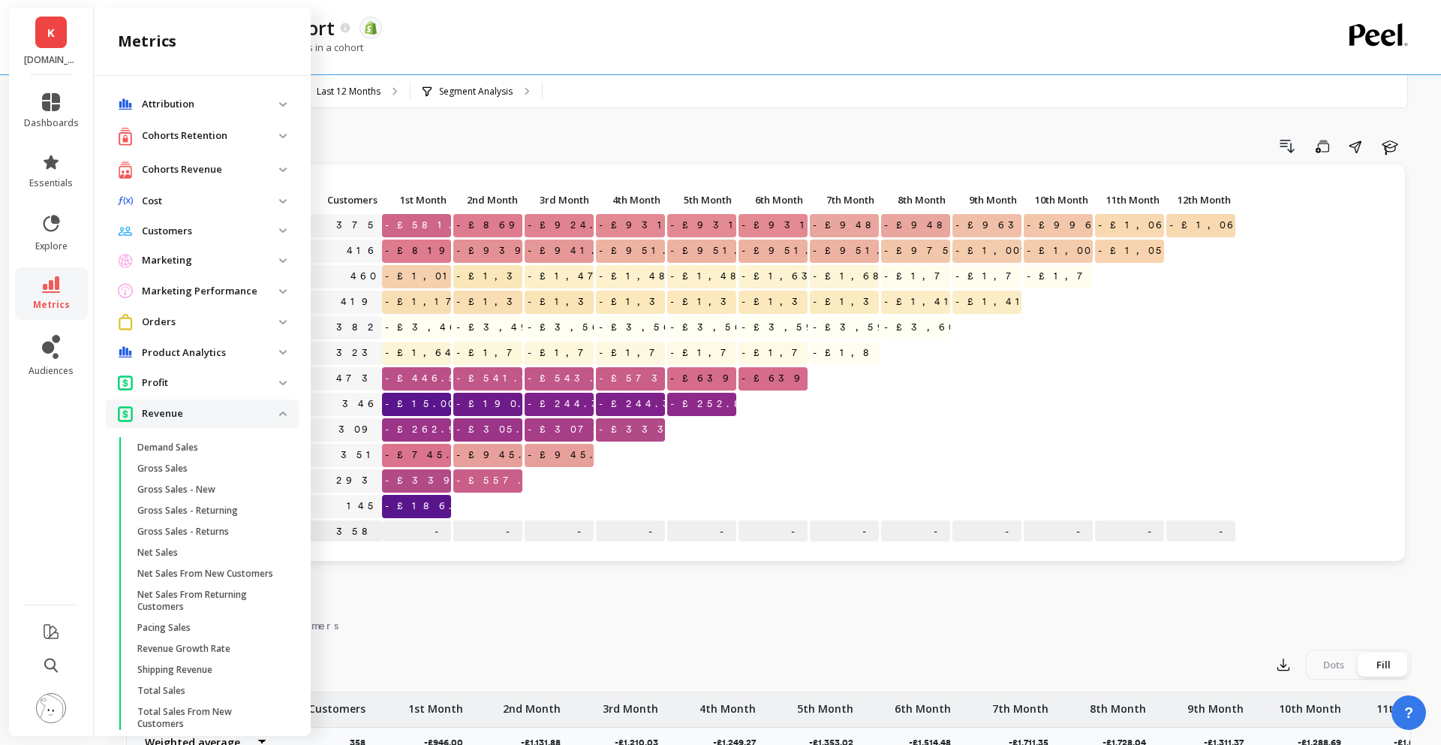
click at [284, 414] on img at bounding box center [283, 413] width 8 height 5
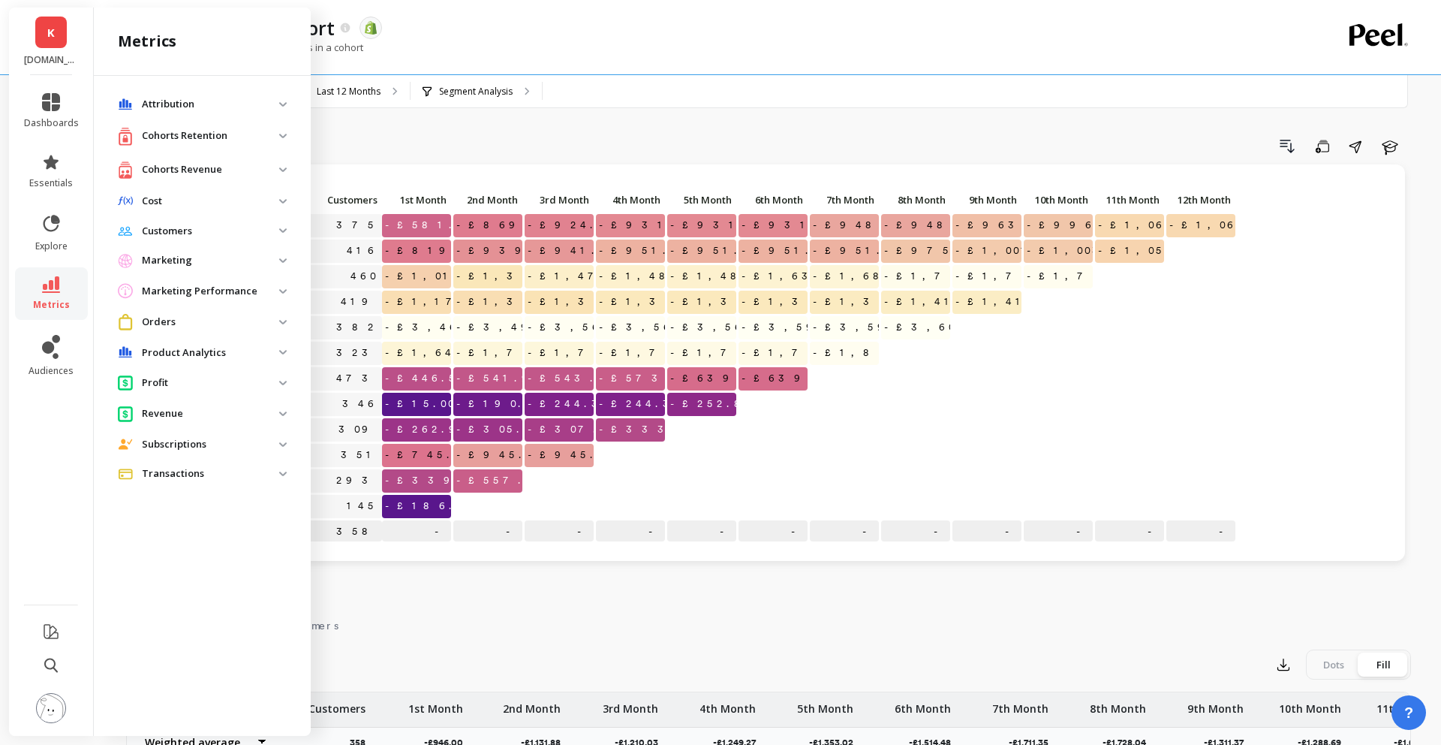
click at [278, 318] on p "Orders" at bounding box center [210, 322] width 137 height 15
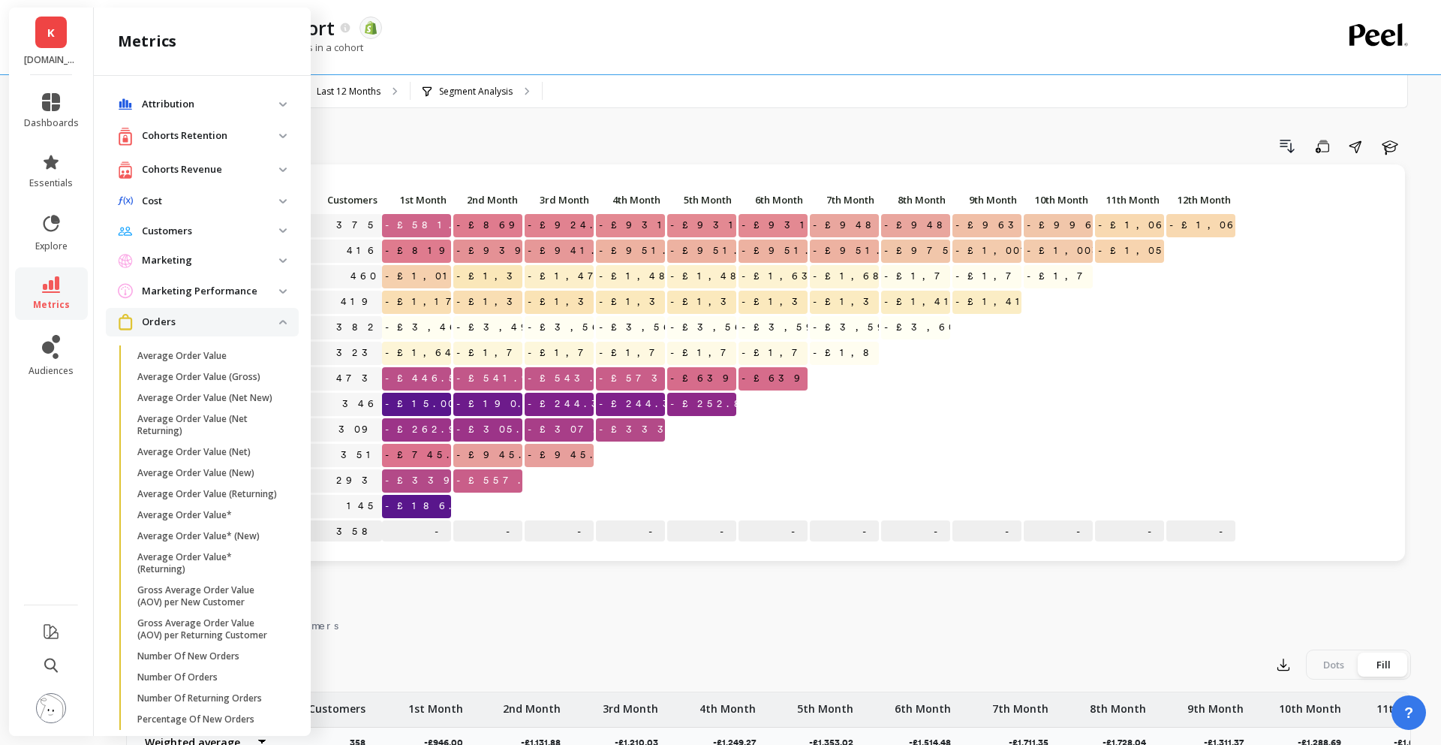
click at [278, 318] on p "Orders" at bounding box center [210, 322] width 137 height 15
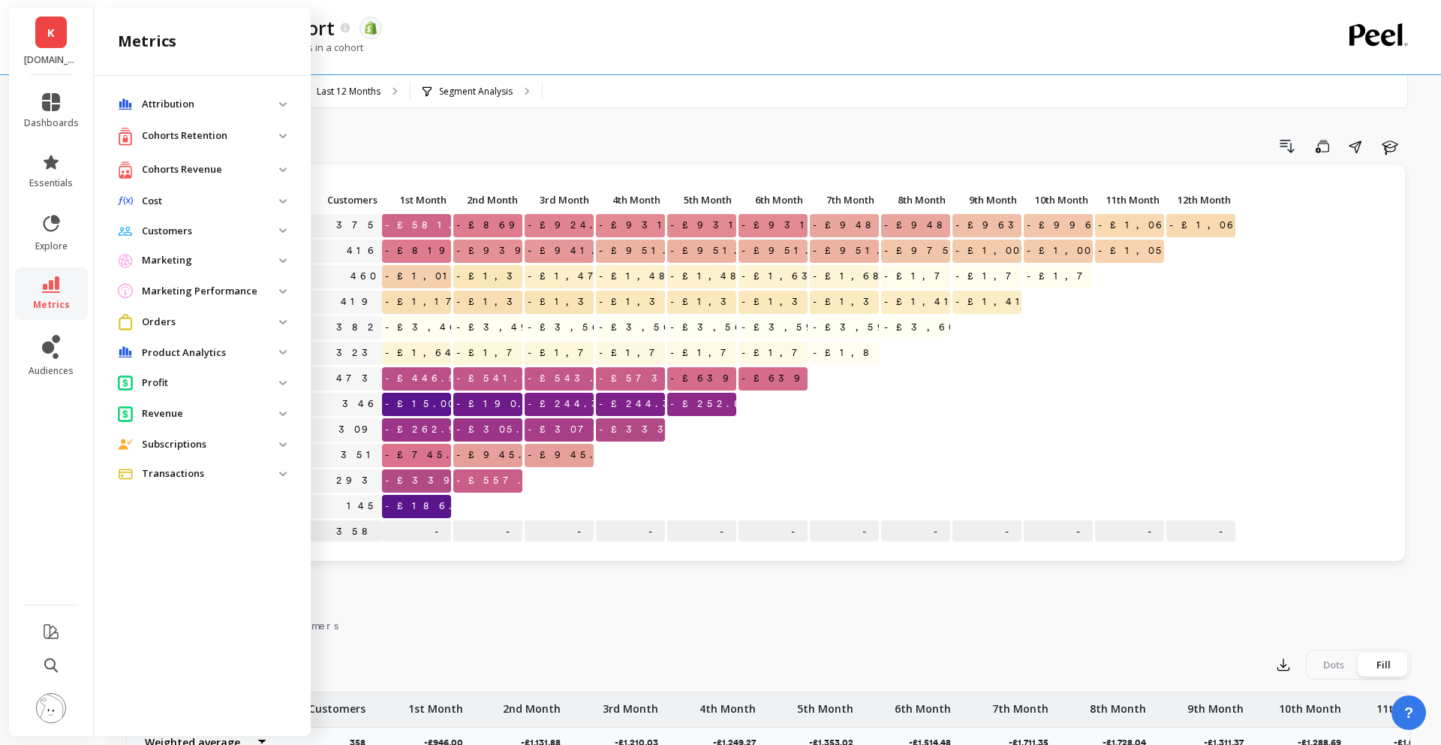
click at [279, 99] on span "Attribution" at bounding box center [202, 104] width 193 height 27
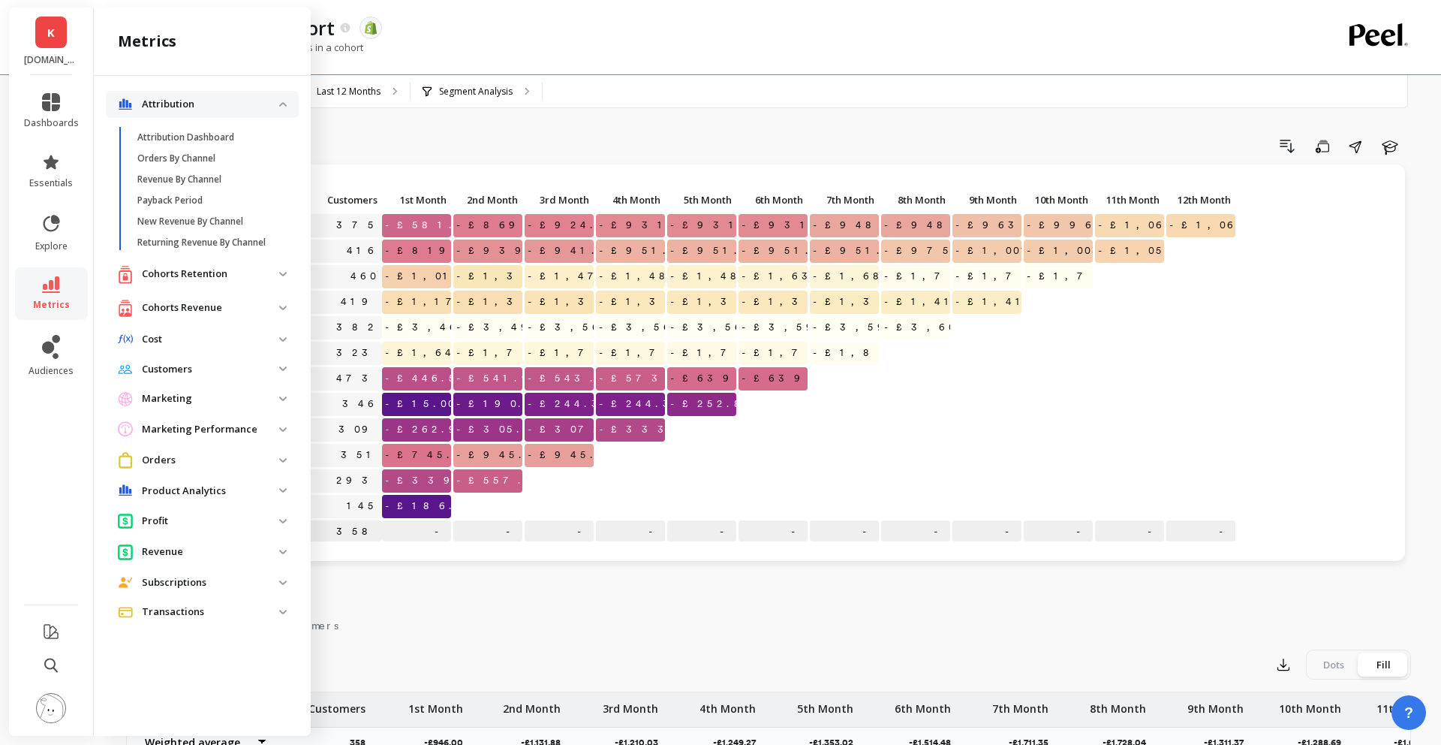
click at [279, 99] on span "Attribution" at bounding box center [202, 104] width 193 height 27
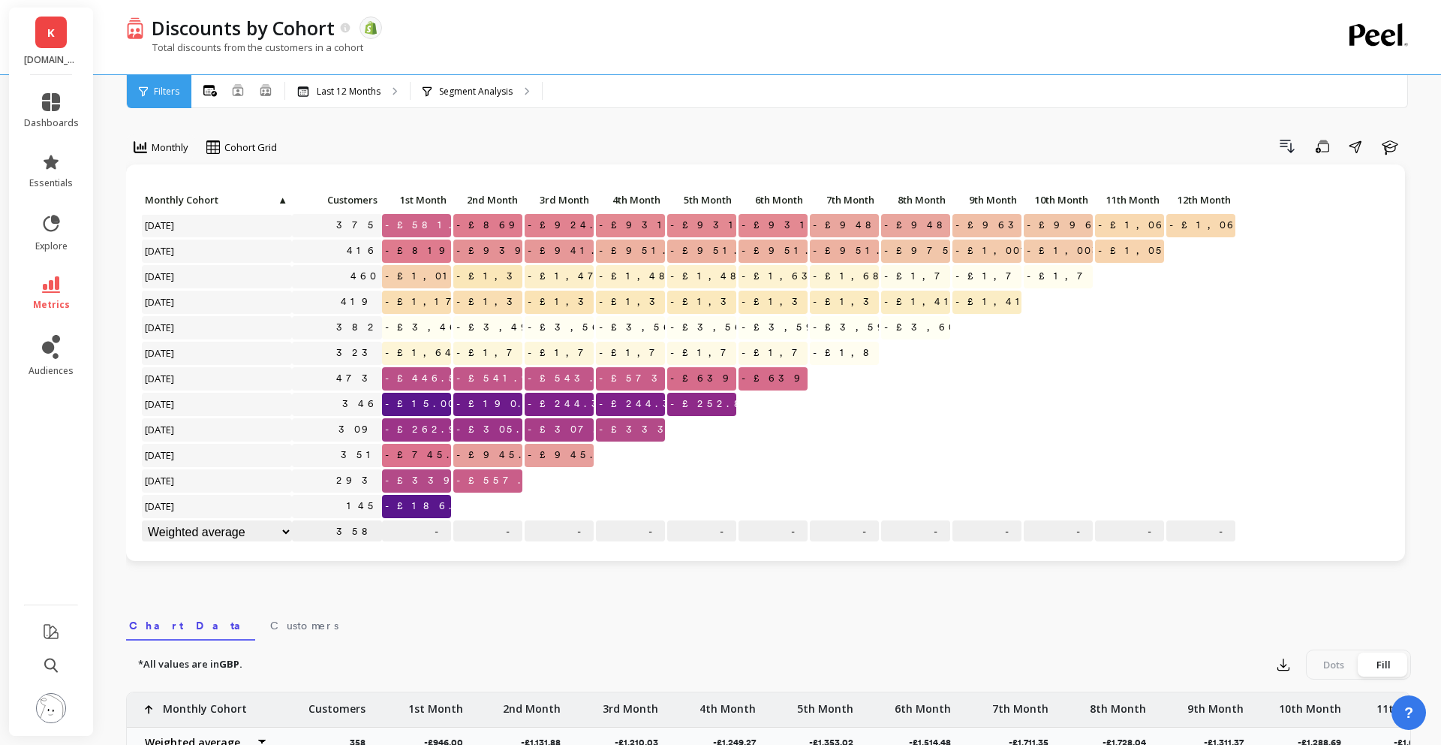
click at [514, 35] on div "Discounts by Cohort The data you are viewing comes from: Shopify" at bounding box center [716, 28] width 1144 height 26
